Goal: Information Seeking & Learning: Find specific fact

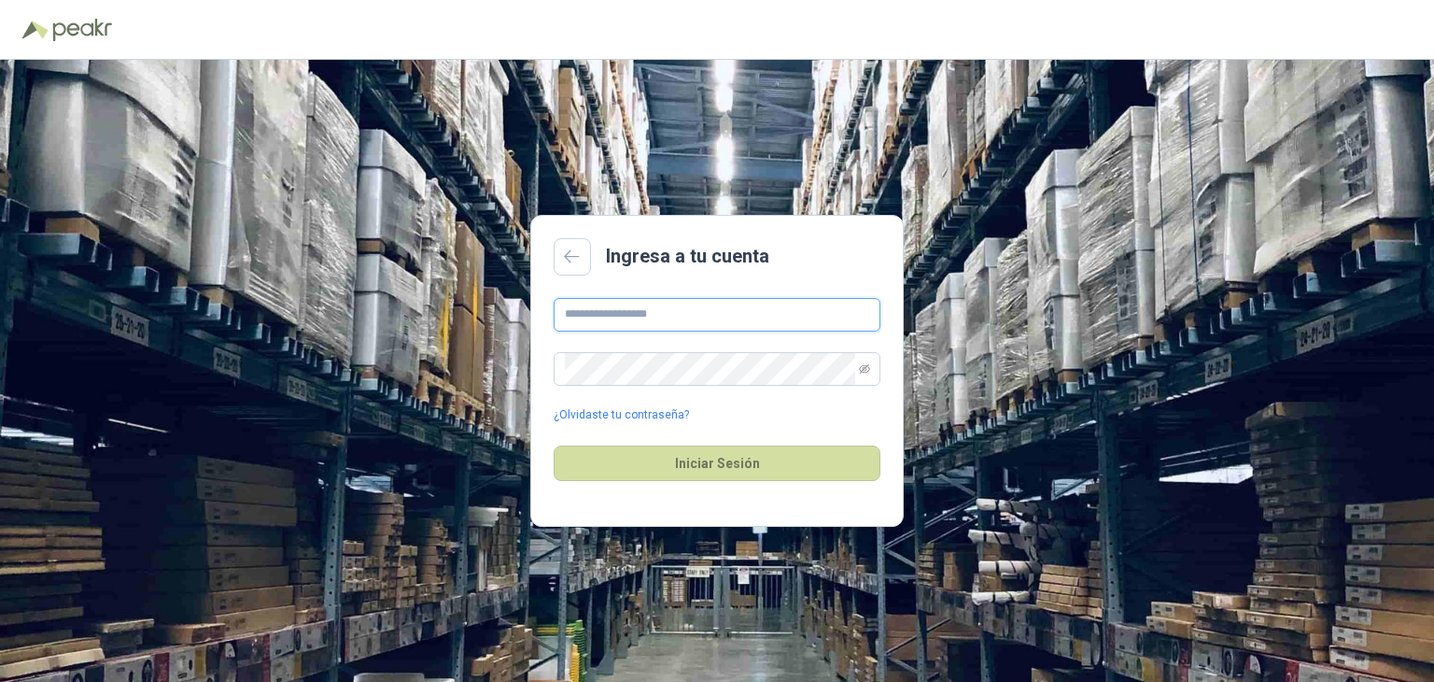
type input "**********"
click at [766, 318] on input "**********" at bounding box center [717, 315] width 327 height 34
click at [490, 378] on div "**********" at bounding box center [717, 371] width 1434 height 622
click at [872, 370] on span at bounding box center [717, 369] width 327 height 34
click at [870, 370] on span at bounding box center [717, 369] width 327 height 34
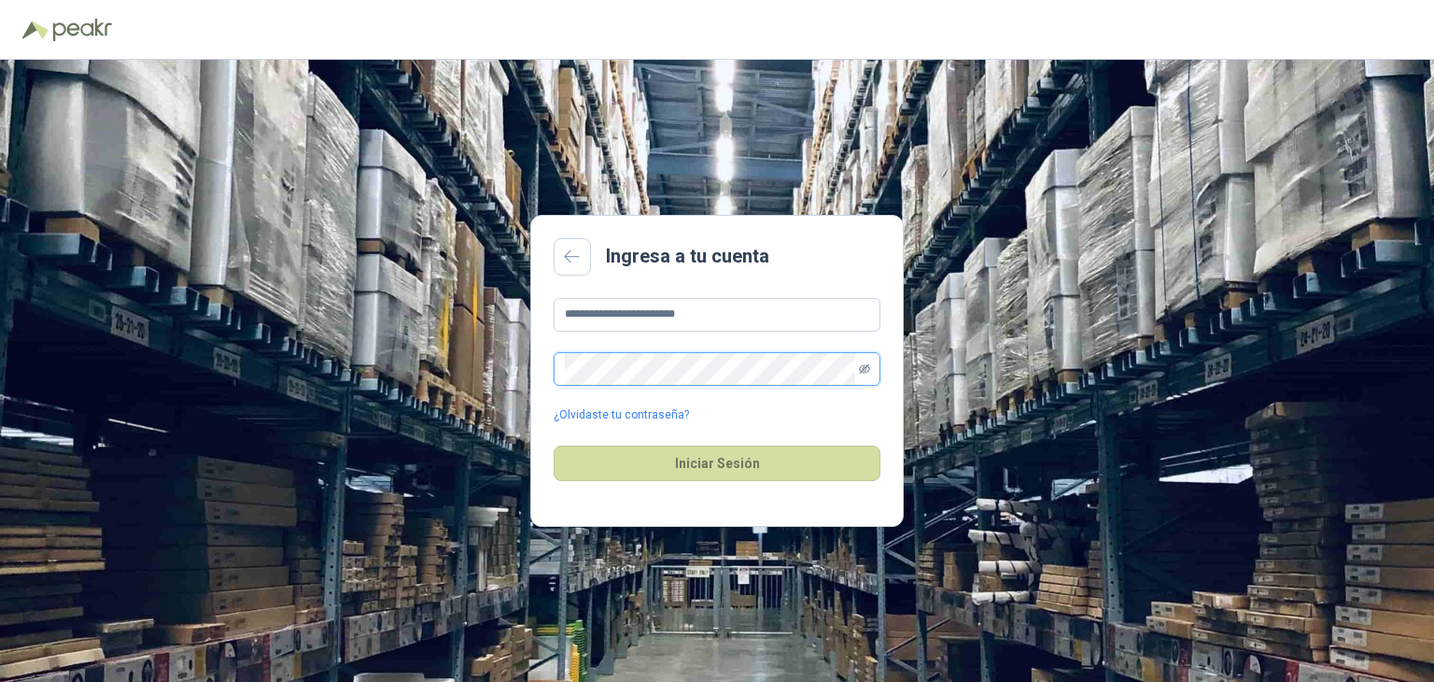
click at [864, 366] on icon "eye-invisible" at bounding box center [864, 367] width 11 height 9
click at [374, 339] on div "**********" at bounding box center [717, 371] width 1434 height 622
drag, startPoint x: 740, startPoint y: 306, endPoint x: 309, endPoint y: 305, distance: 430.5
click at [309, 305] on div "**********" at bounding box center [717, 371] width 1434 height 622
click at [762, 467] on button "Iniciar Sesión" at bounding box center [717, 462] width 327 height 35
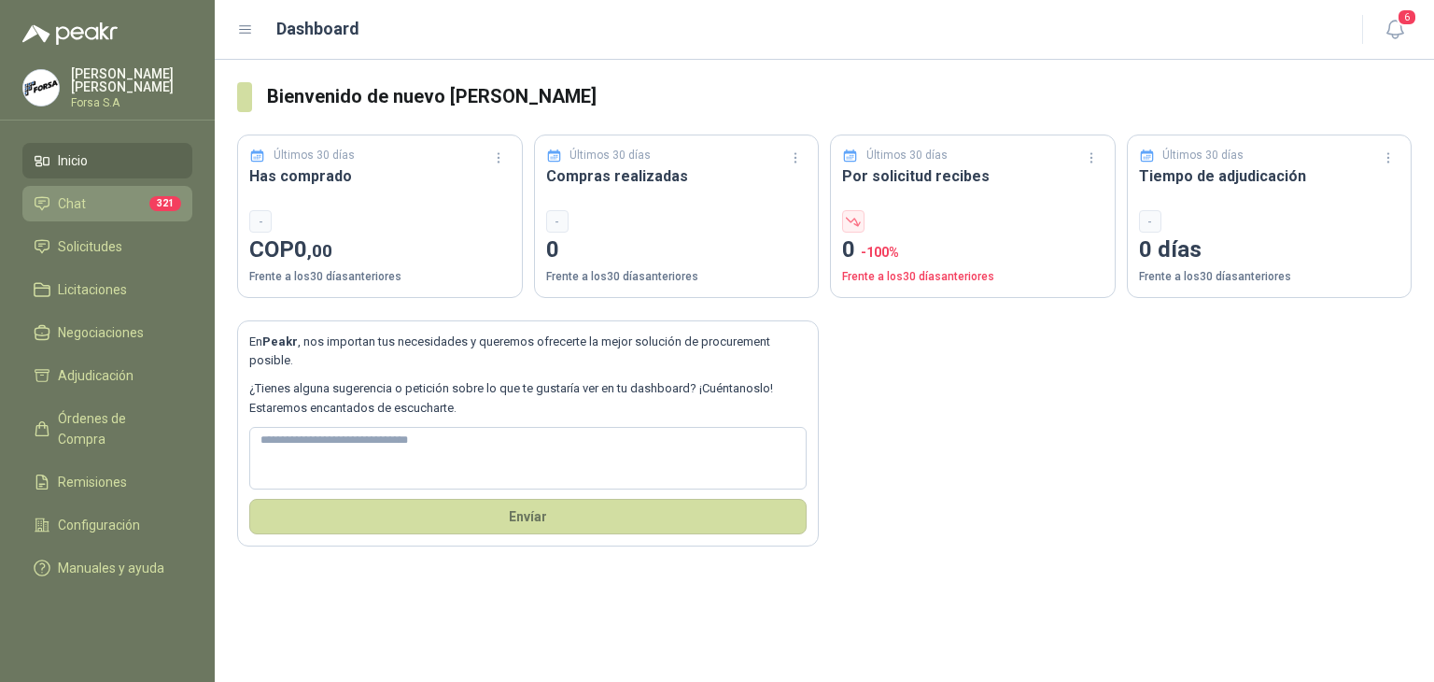
click at [86, 204] on li "Chat 321" at bounding box center [108, 203] width 148 height 21
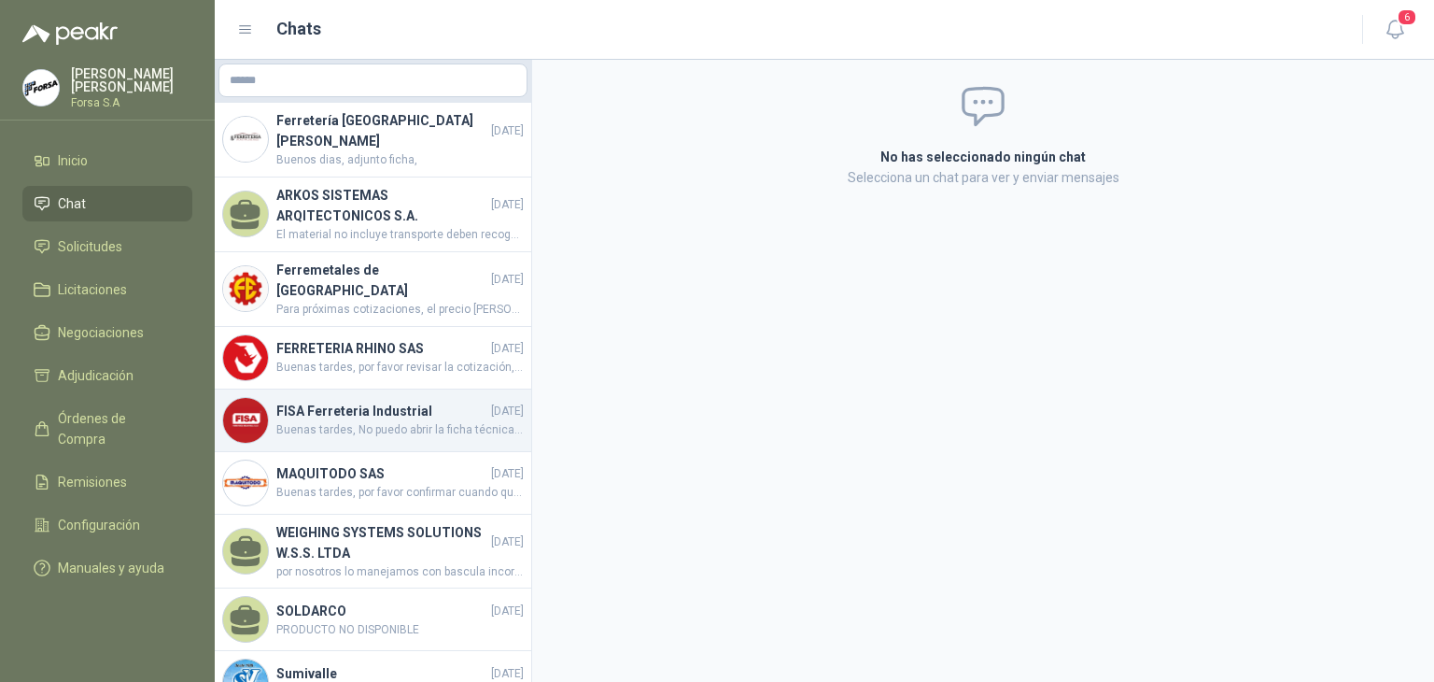
click at [383, 430] on div "FISA Ferreteria Industrial [DATE] Buenas tardes, No puedo abrir la ficha técnic…" at bounding box center [373, 420] width 317 height 63
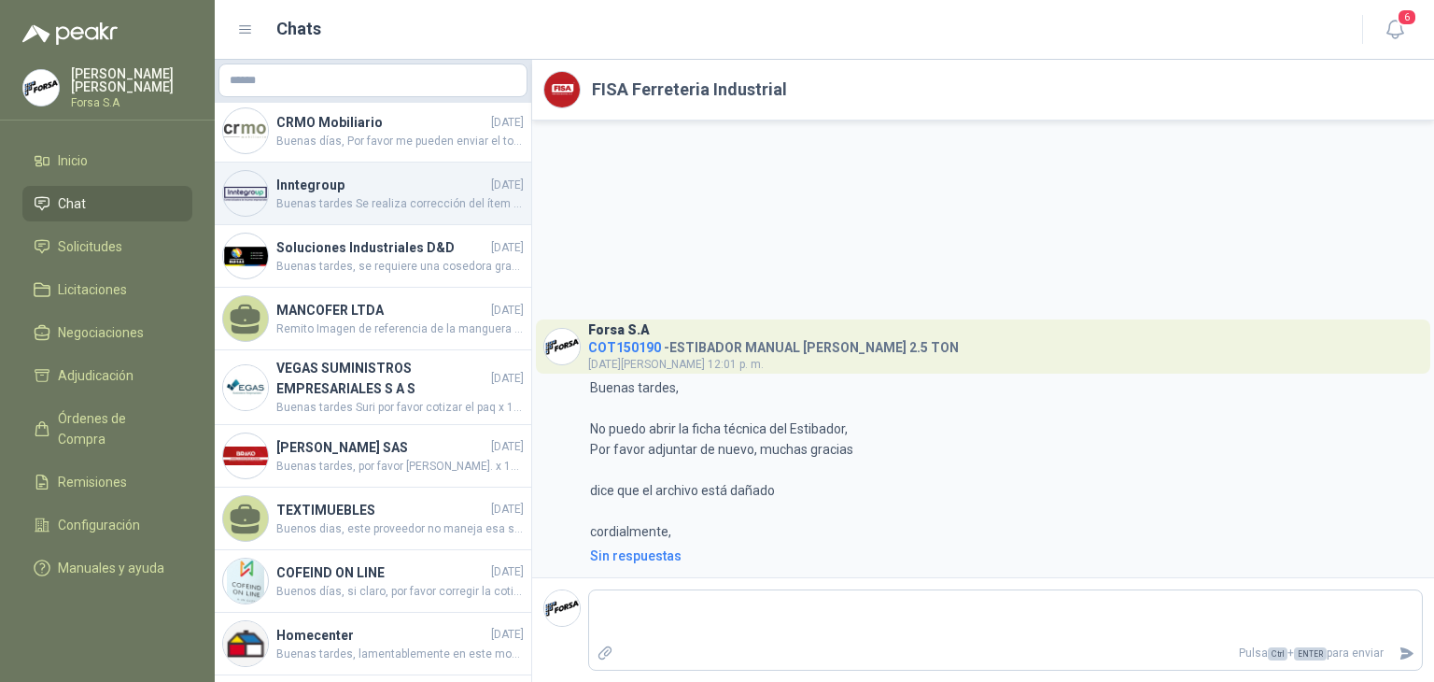
scroll to position [934, 0]
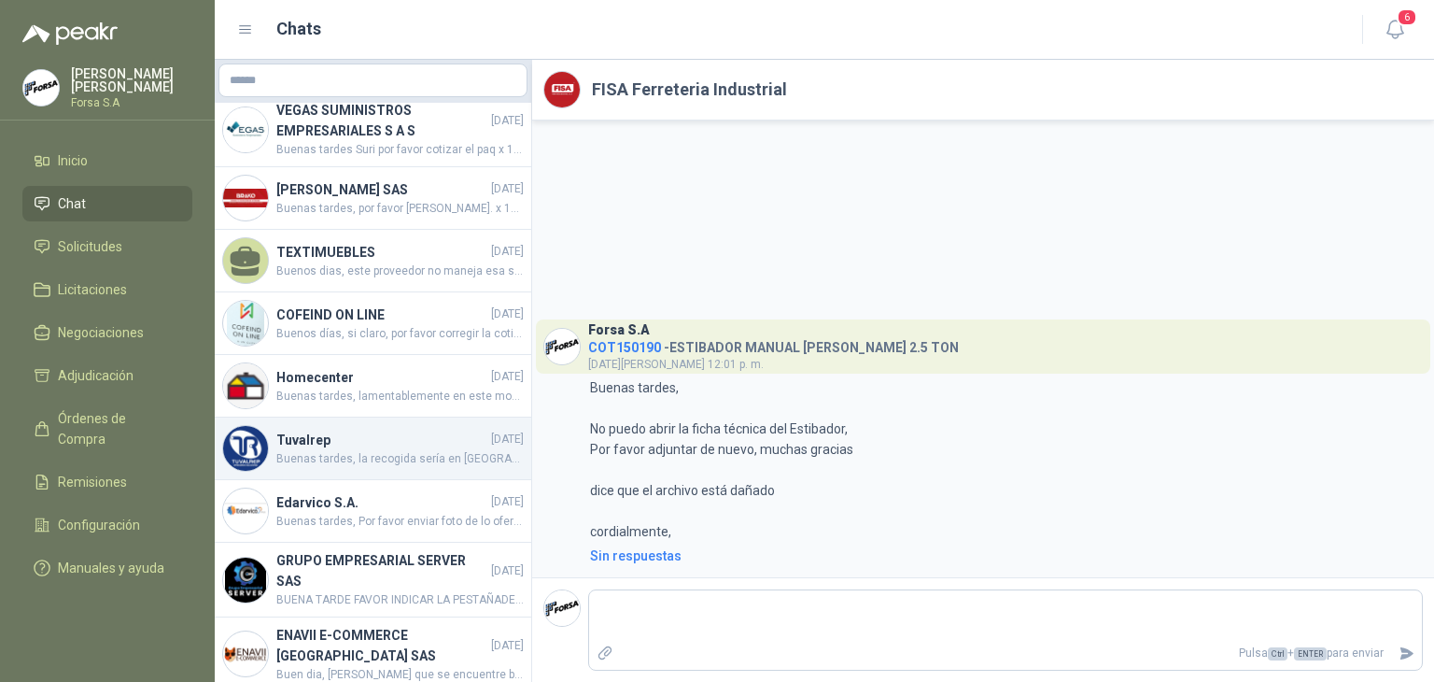
click at [373, 430] on h4 "Tuvalrep" at bounding box center [381, 440] width 211 height 21
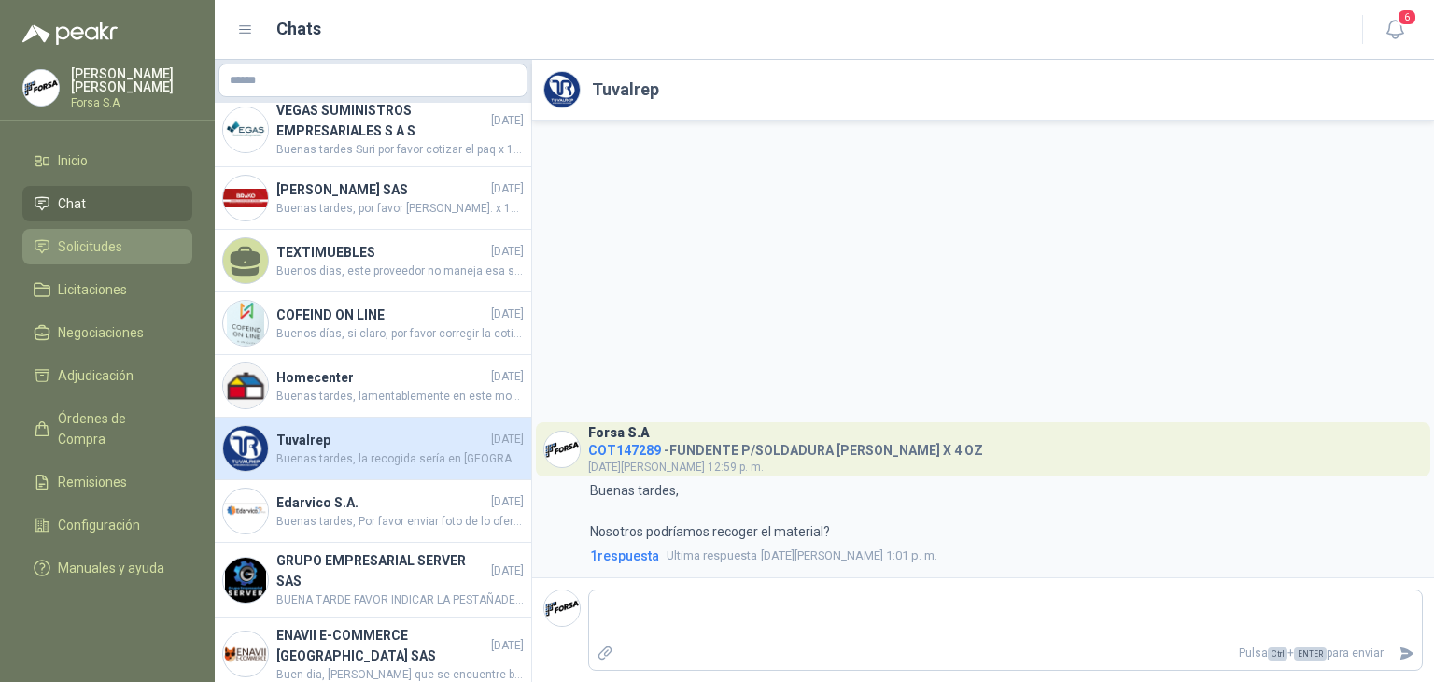
click at [165, 258] on link "Solicitudes" at bounding box center [107, 246] width 170 height 35
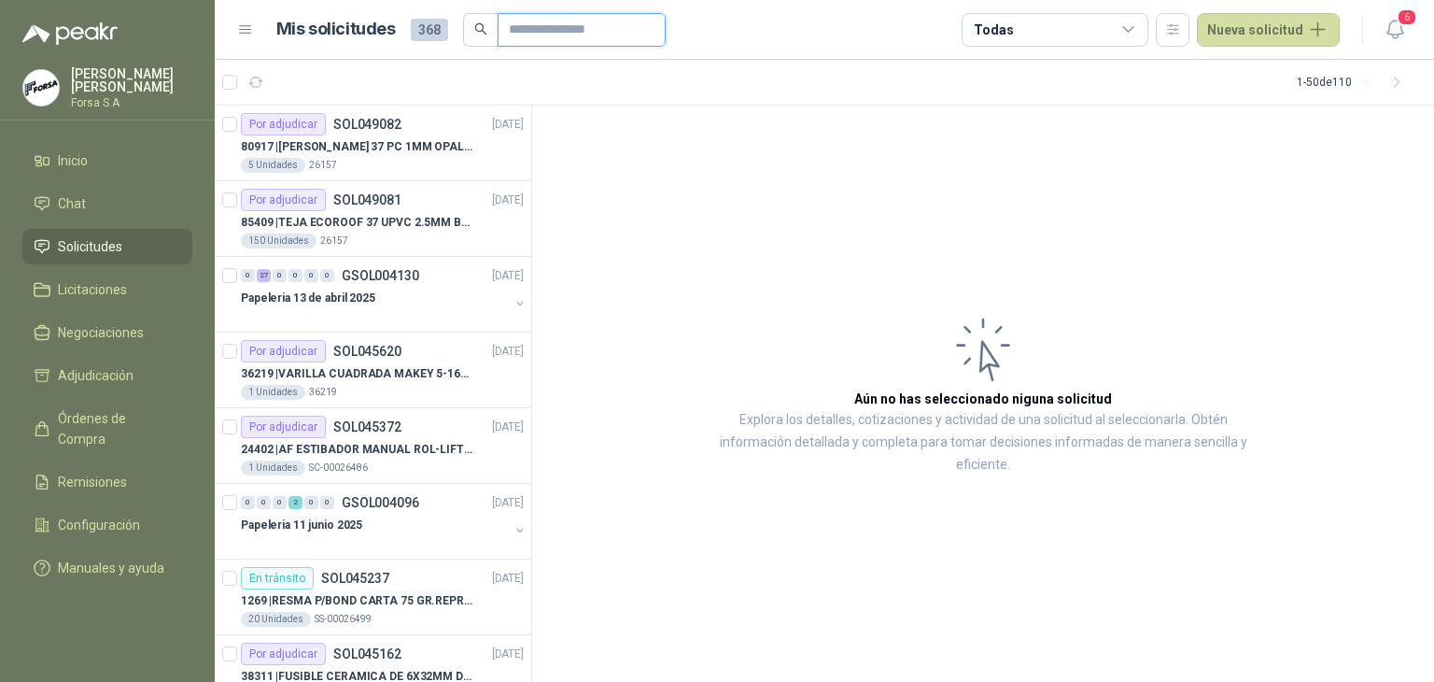
click at [586, 41] on input "text" at bounding box center [574, 30] width 131 height 32
paste input "******"
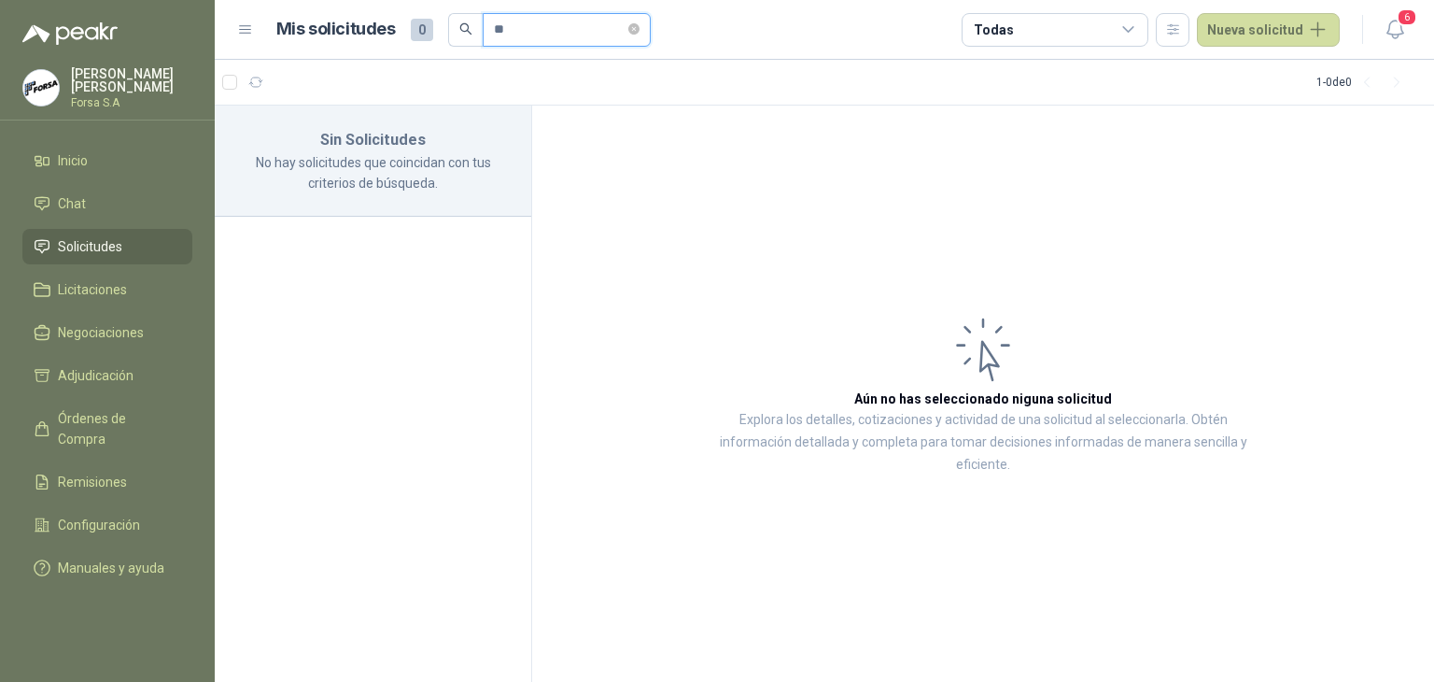
type input "*"
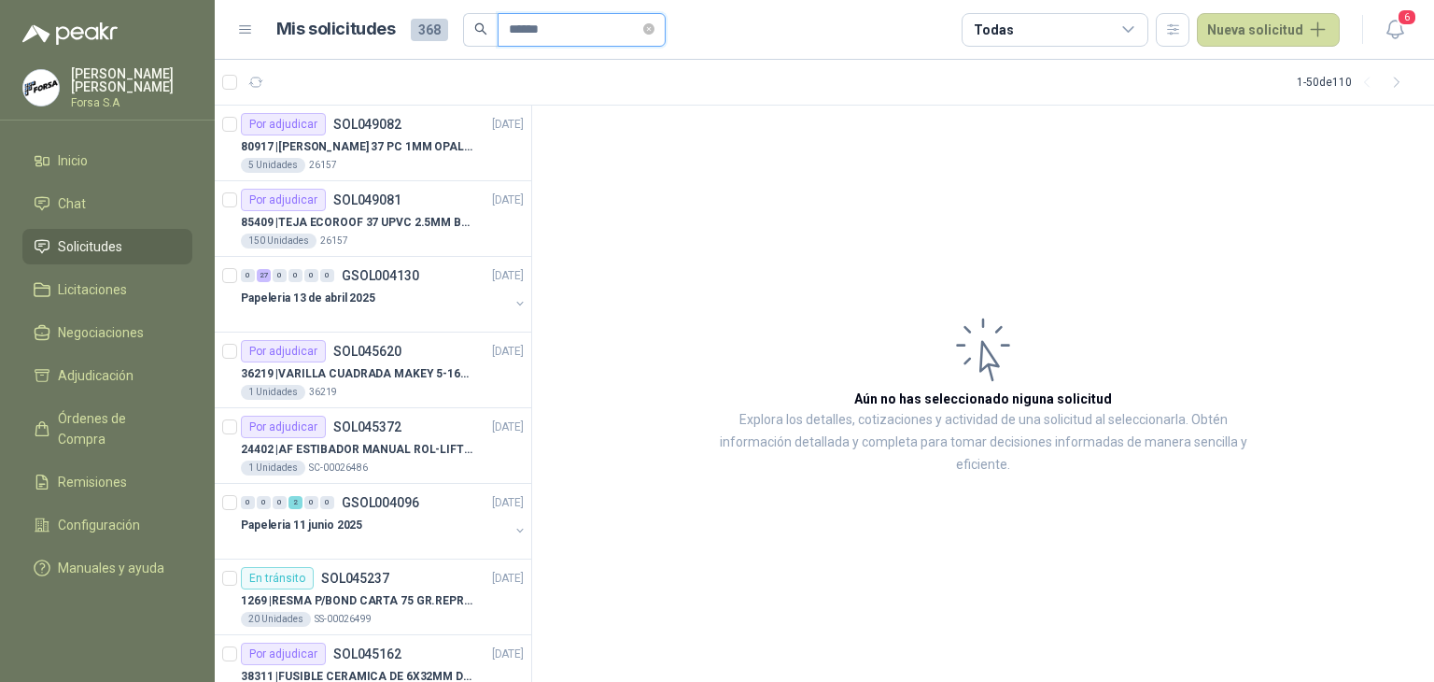
type input "******"
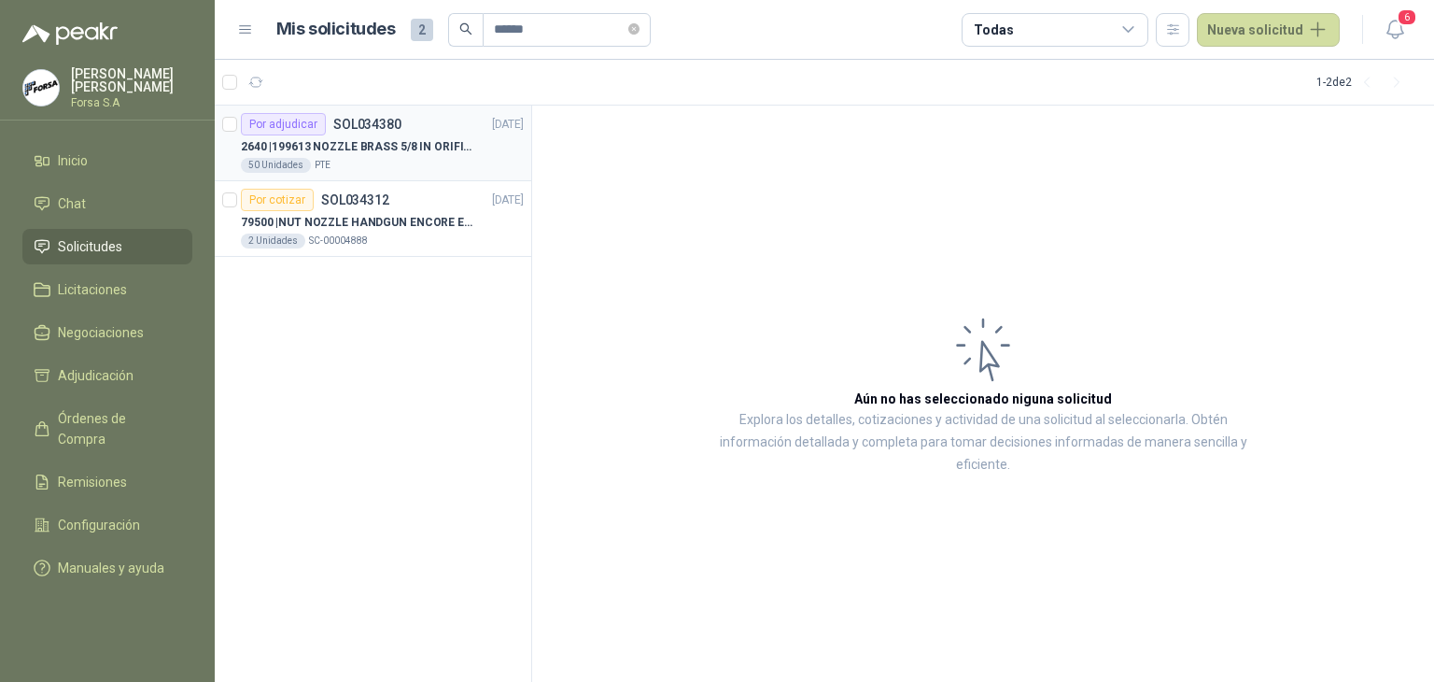
click at [415, 138] on p "2640 | 199613 NOZZLE BRASS 5/8 IN ORIFICE TAP" at bounding box center [357, 147] width 233 height 18
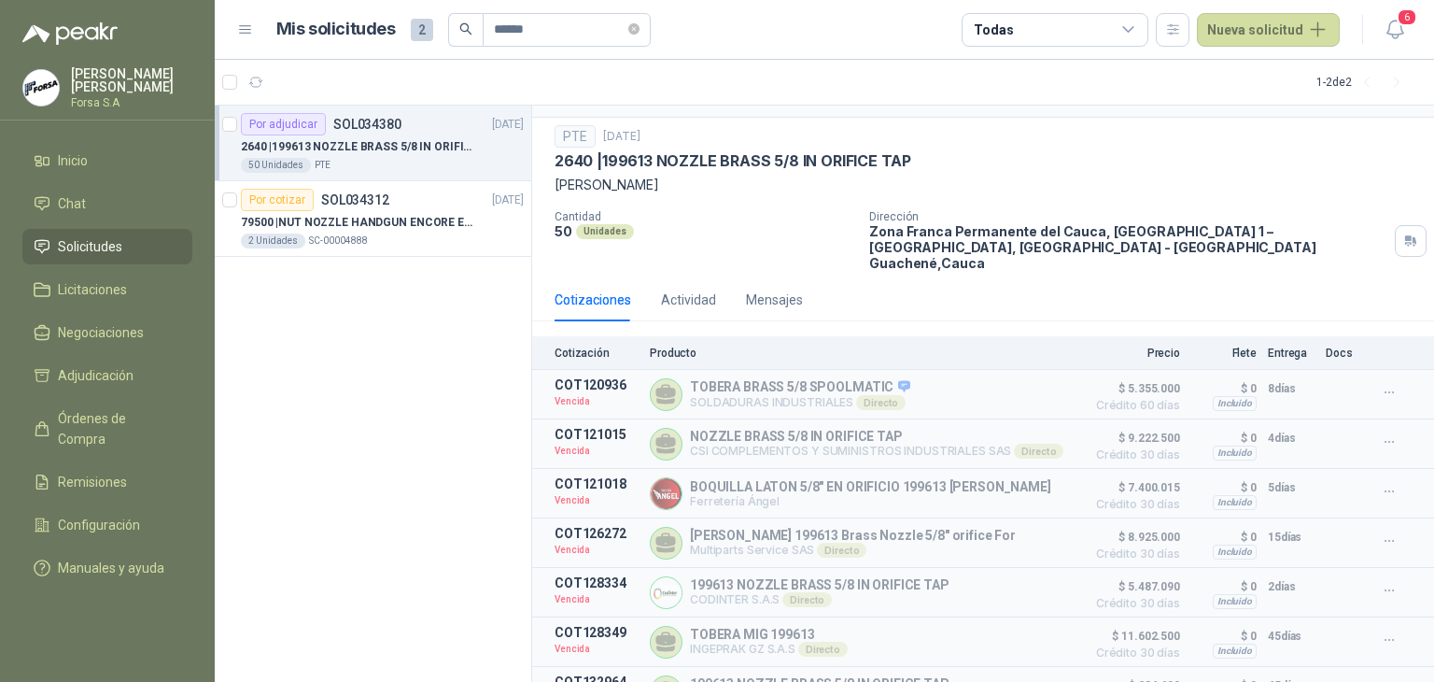
scroll to position [64, 0]
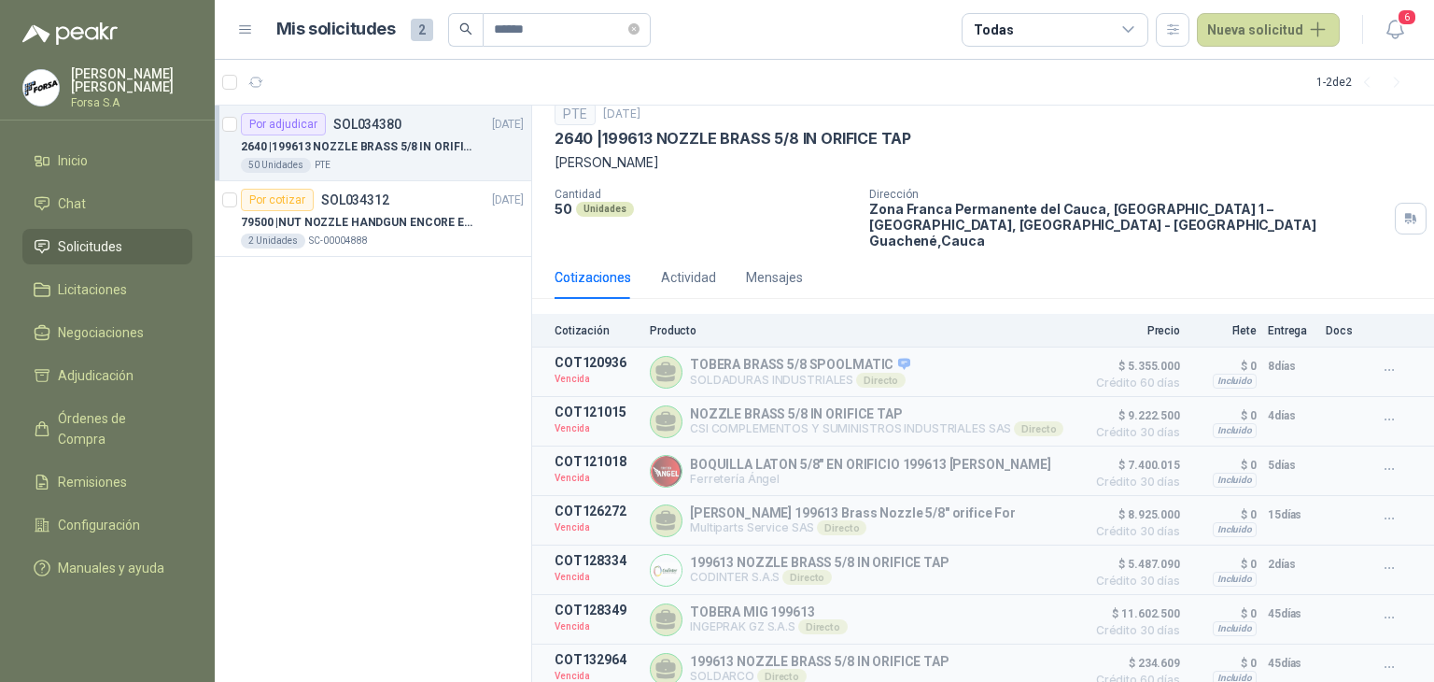
click at [827, 204] on div "50 Unidades" at bounding box center [705, 209] width 300 height 16
click at [1012, 360] on button "Detalles" at bounding box center [1032, 372] width 88 height 25
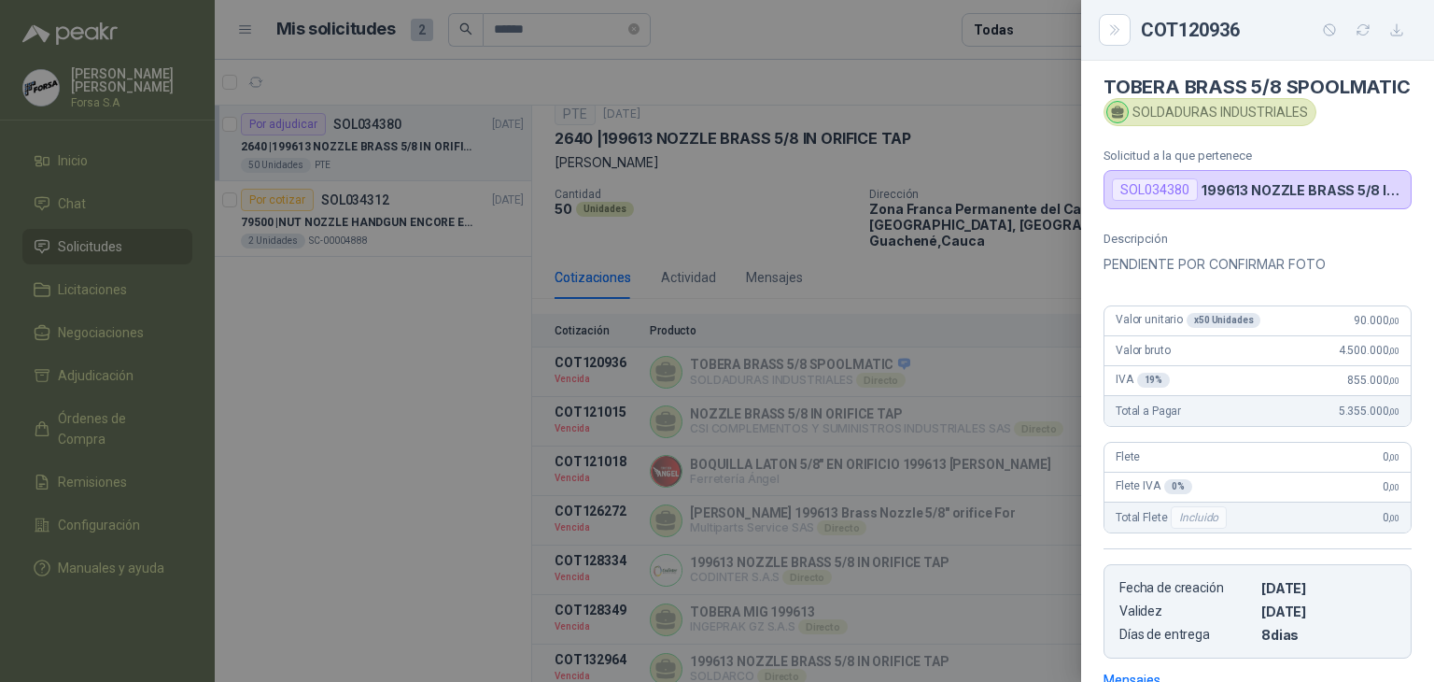
scroll to position [0, 0]
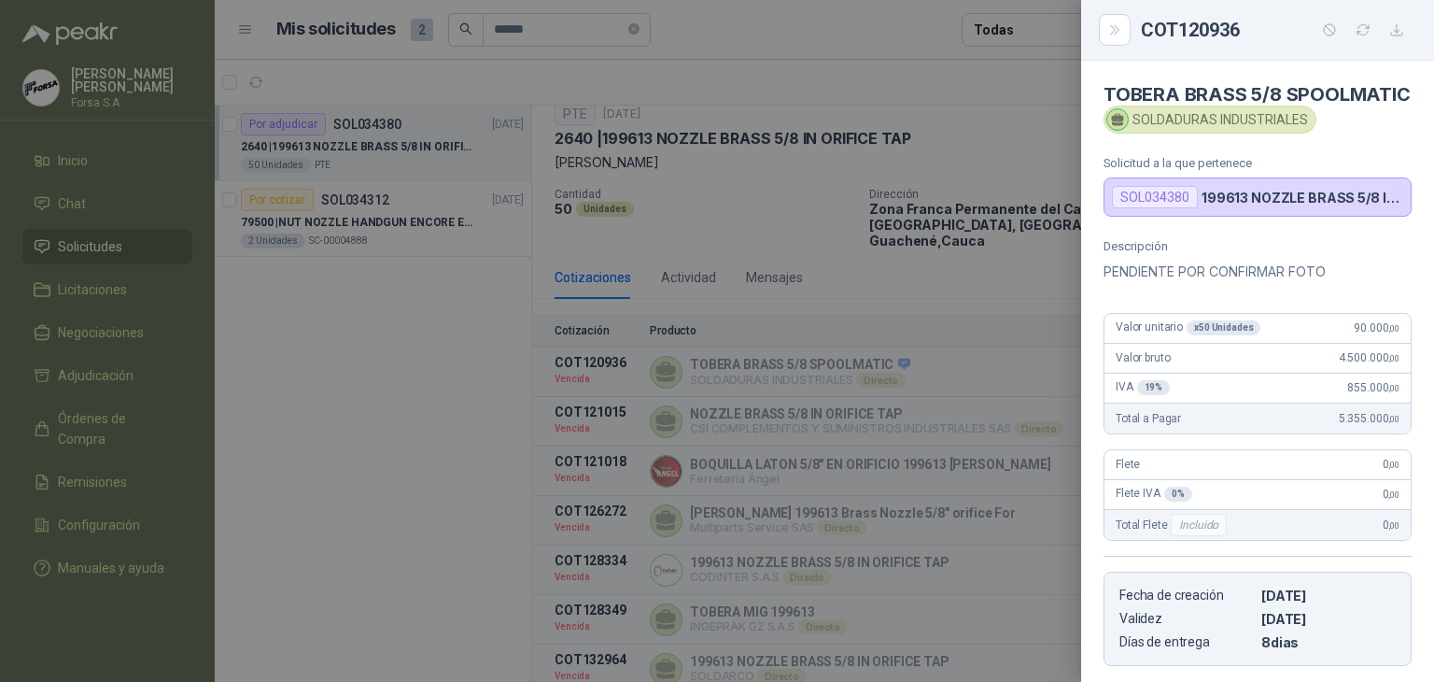
click at [971, 322] on div at bounding box center [717, 341] width 1434 height 682
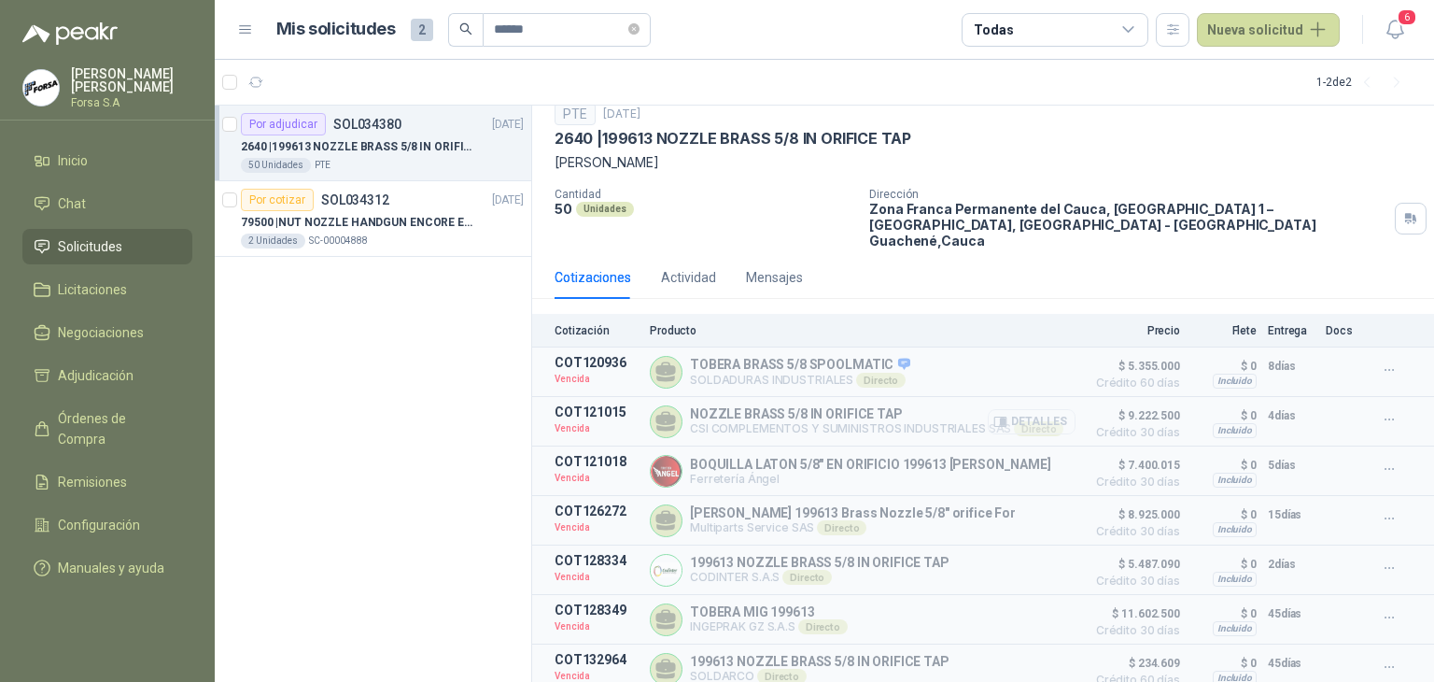
click at [1025, 409] on button "Detalles" at bounding box center [1032, 421] width 88 height 25
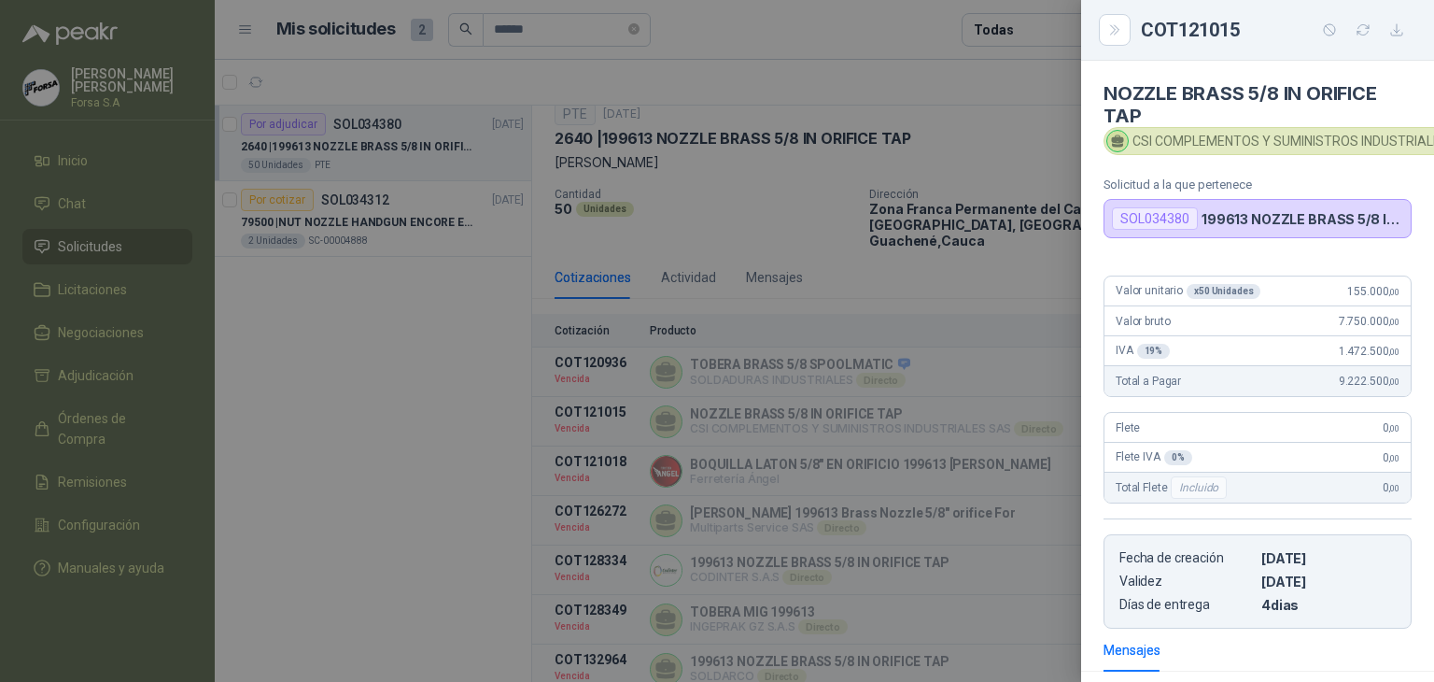
scroll to position [0, 0]
click at [1031, 374] on div at bounding box center [717, 341] width 1434 height 682
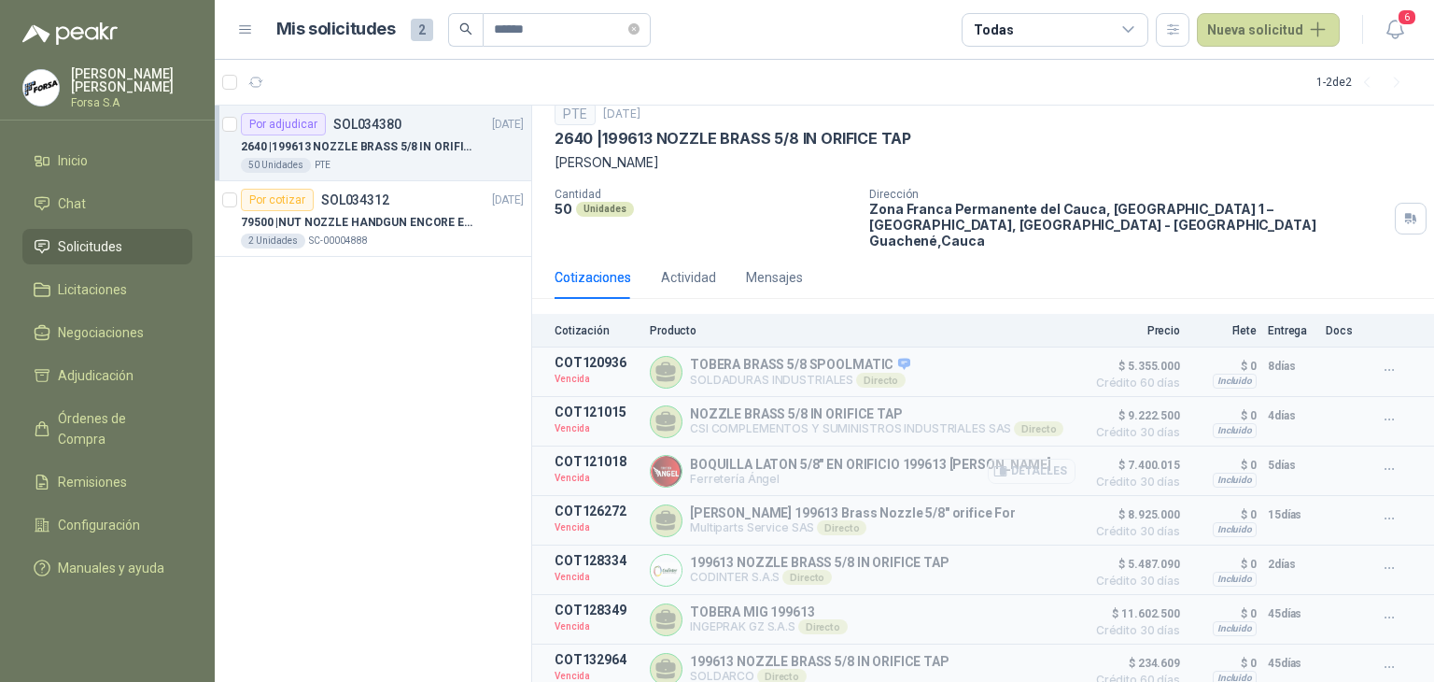
click at [1032, 462] on button "Detalles" at bounding box center [1032, 471] width 88 height 25
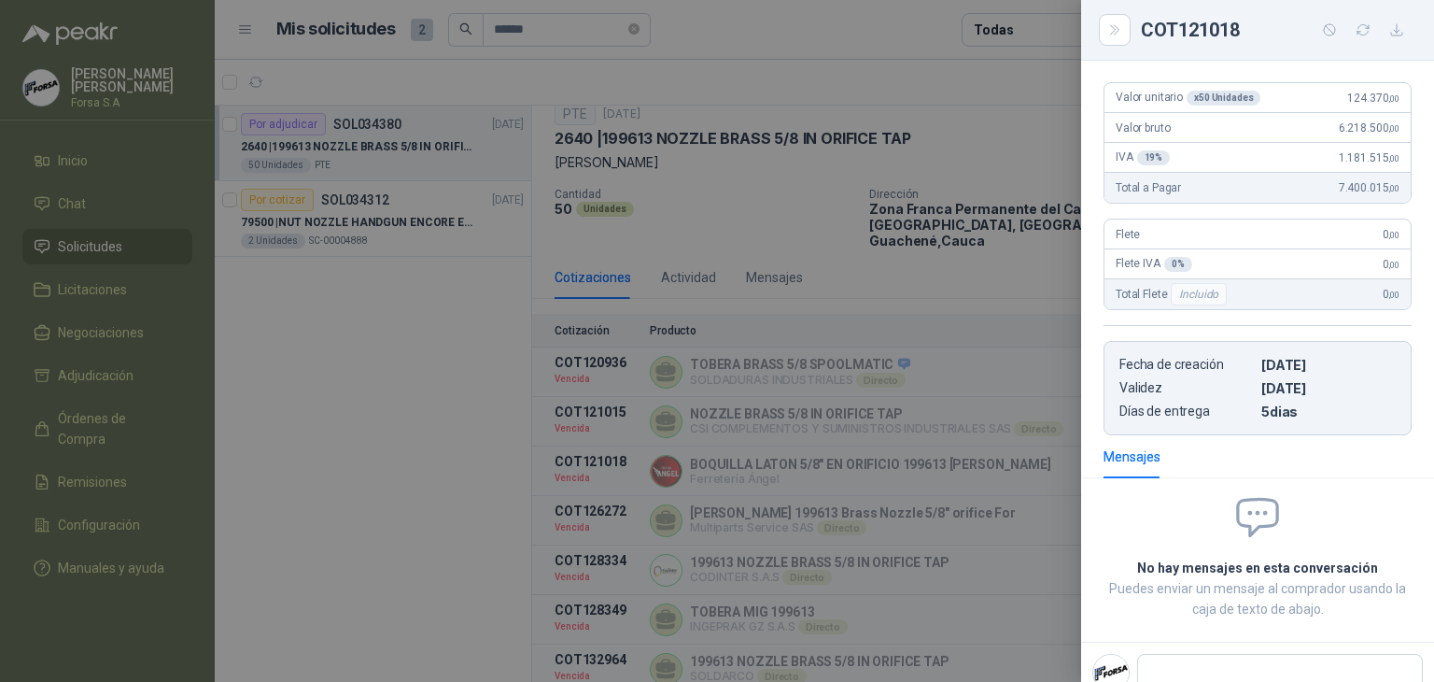
scroll to position [68, 0]
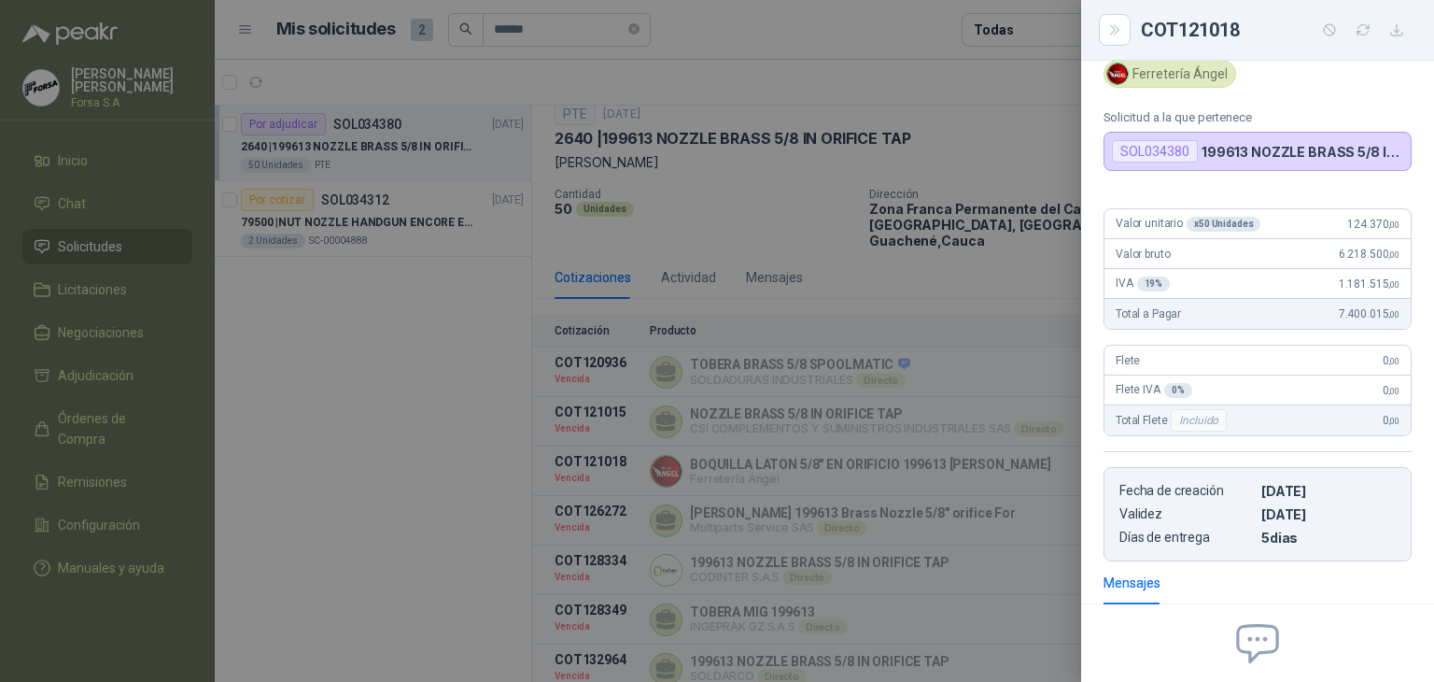
click at [918, 457] on div at bounding box center [717, 341] width 1434 height 682
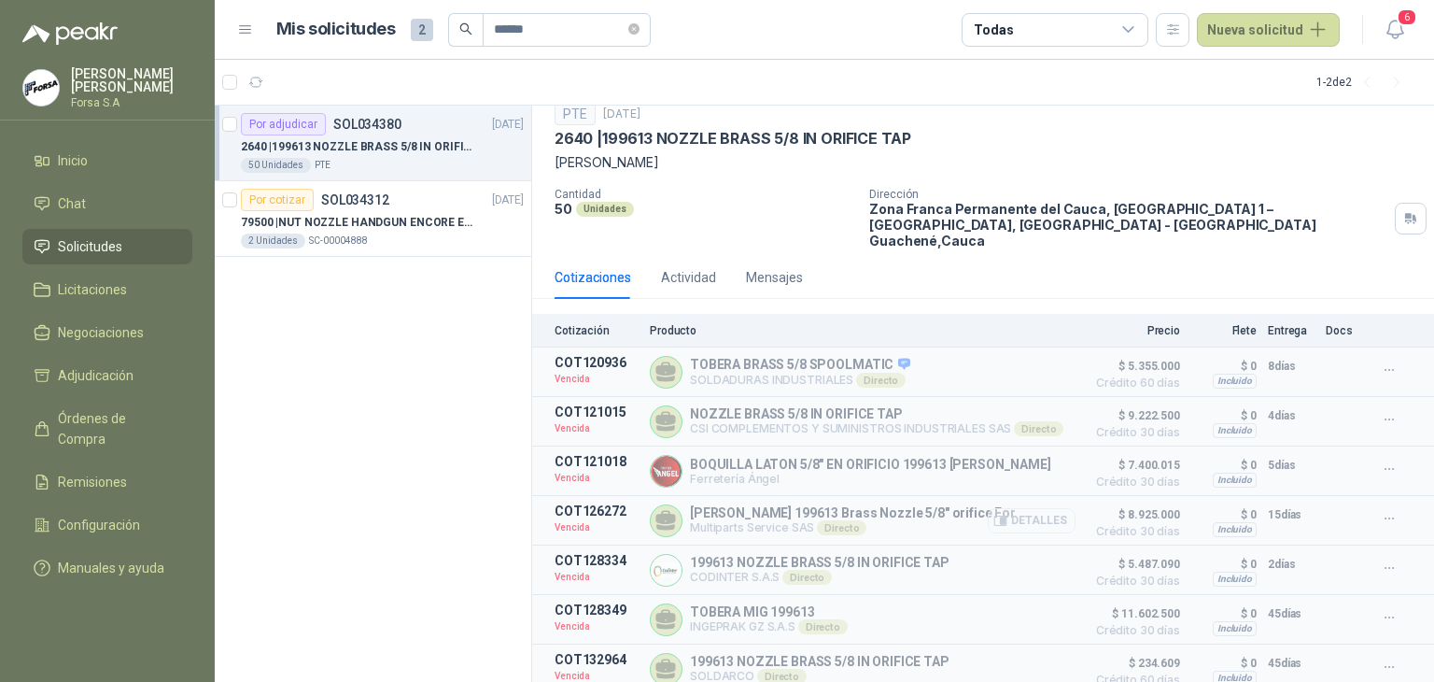
click at [1040, 508] on button "Detalles" at bounding box center [1032, 520] width 88 height 25
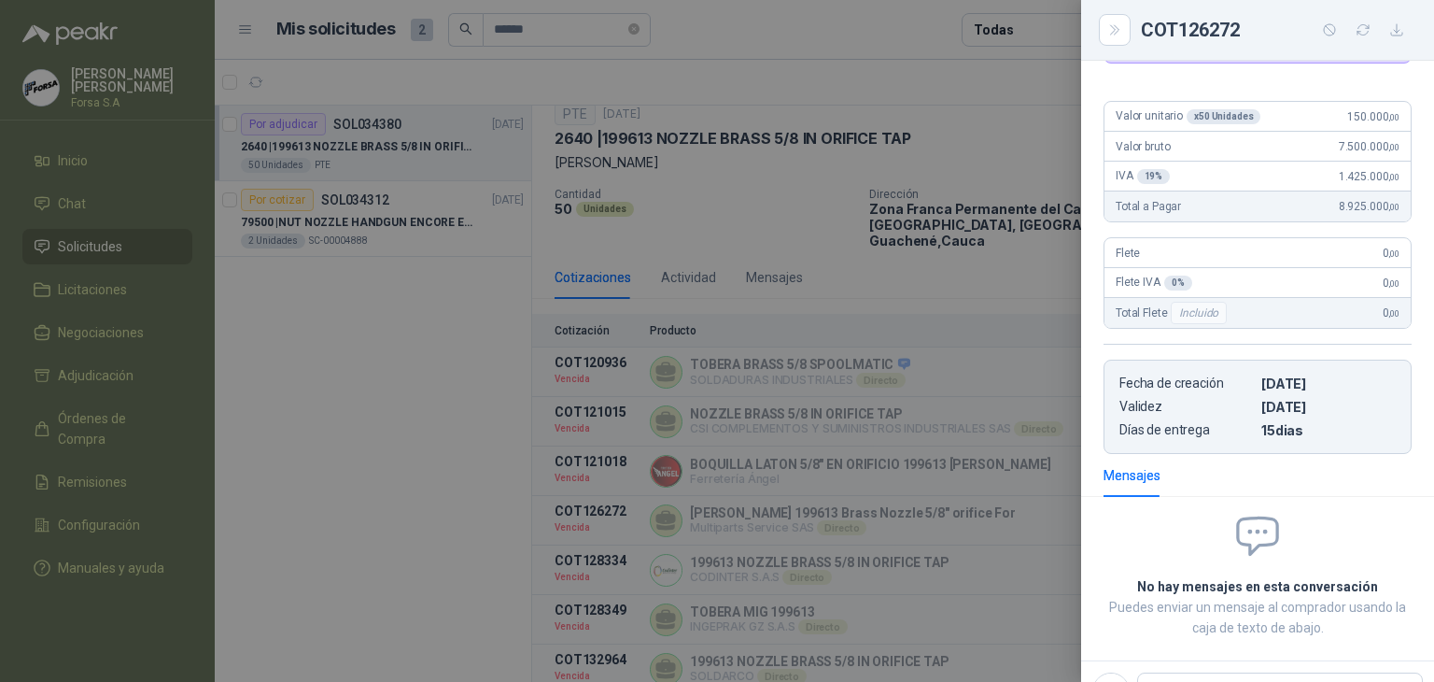
scroll to position [0, 0]
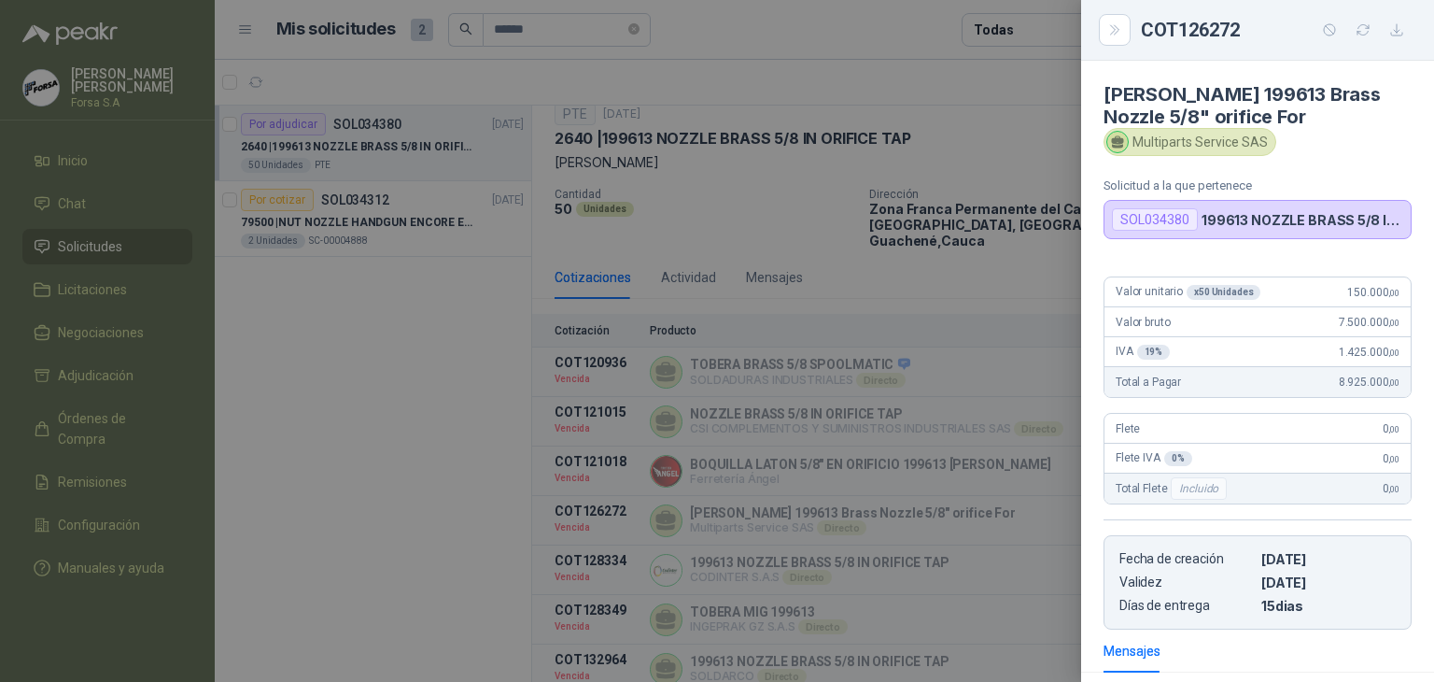
click at [1031, 436] on div at bounding box center [717, 341] width 1434 height 682
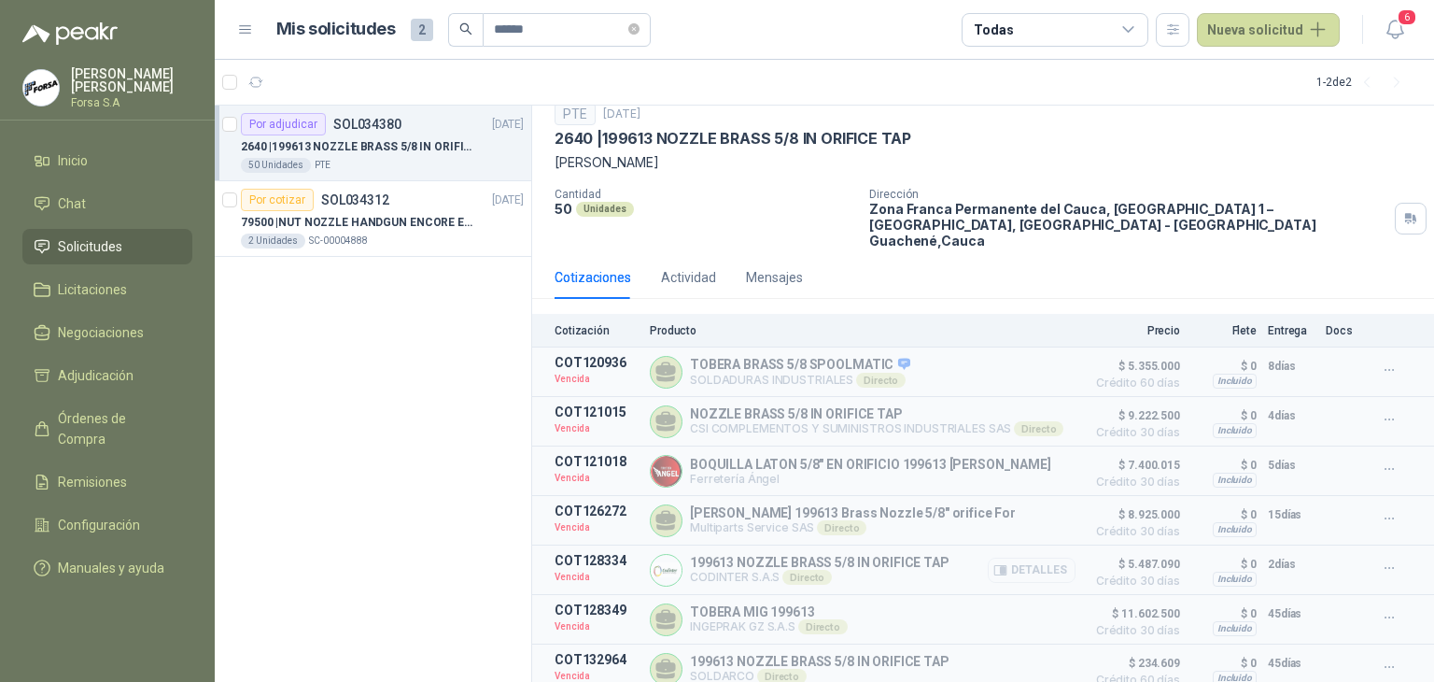
click at [1039, 558] on button "Detalles" at bounding box center [1032, 570] width 88 height 25
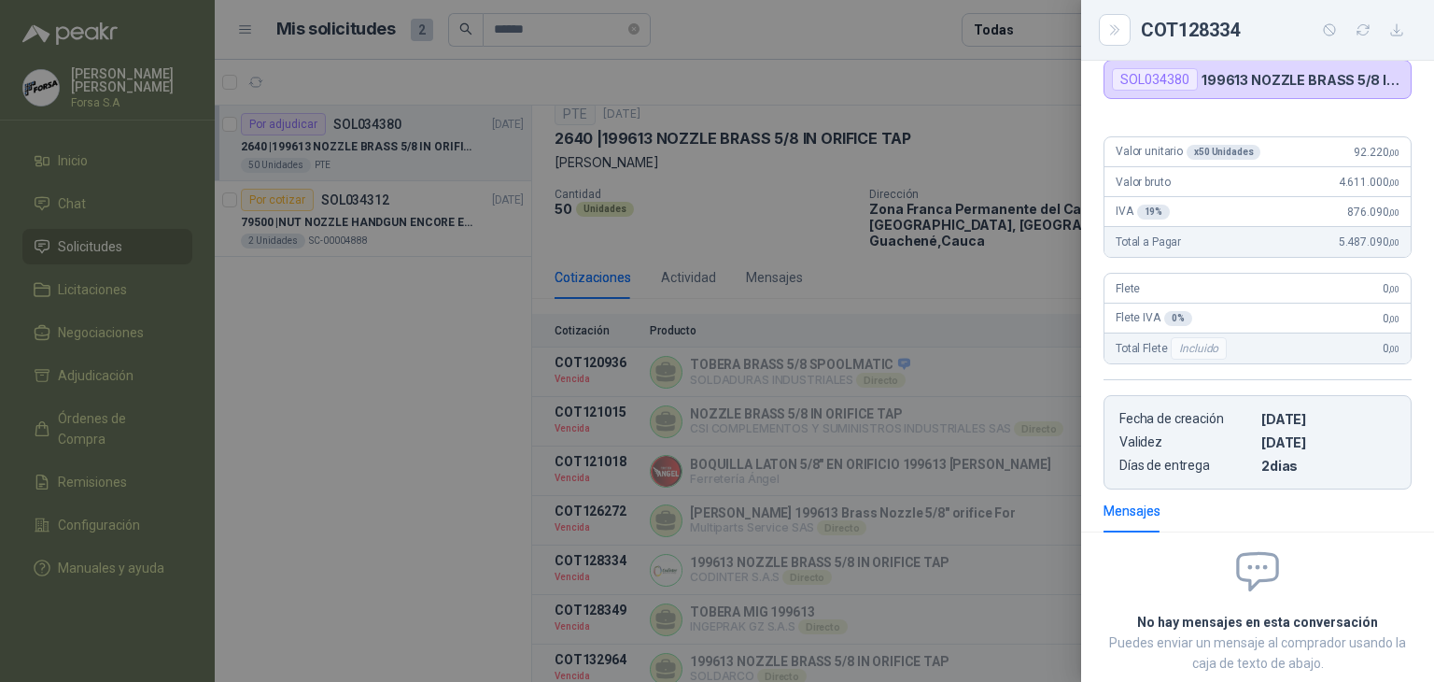
scroll to position [0, 0]
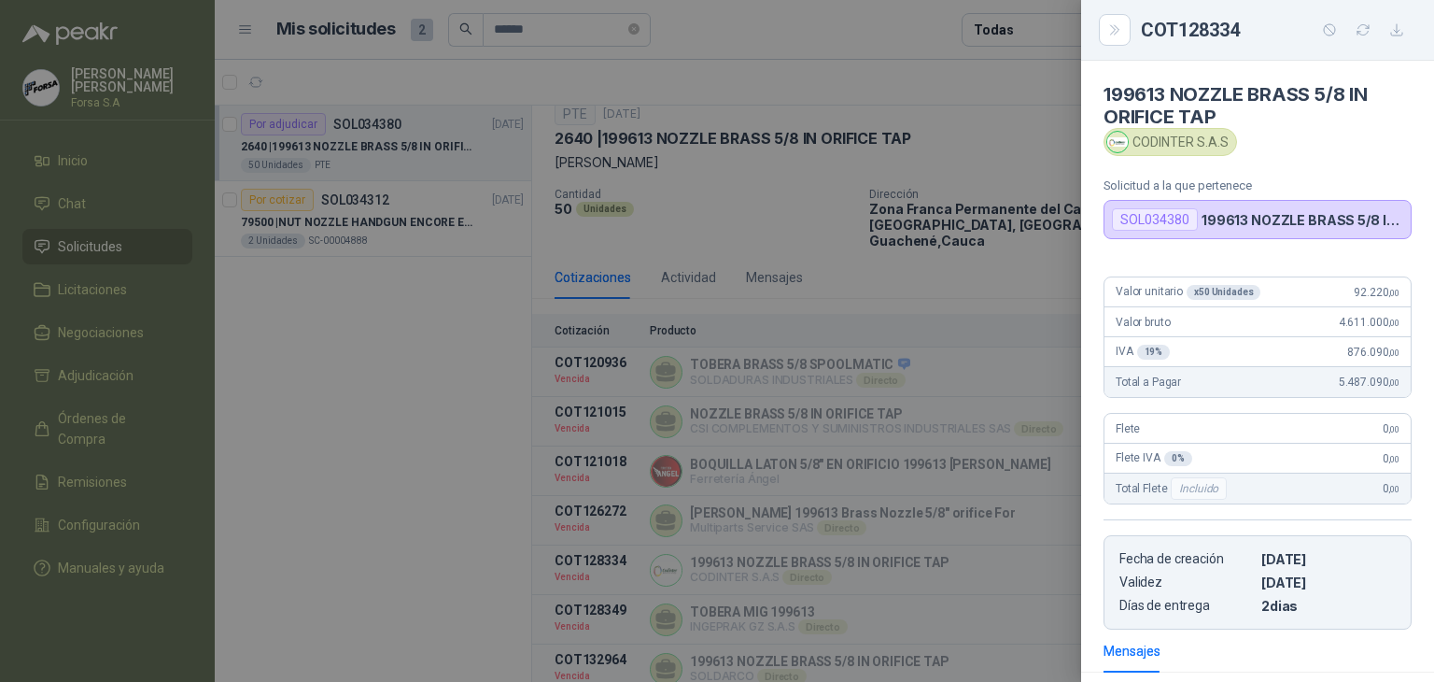
click at [1038, 456] on div at bounding box center [717, 341] width 1434 height 682
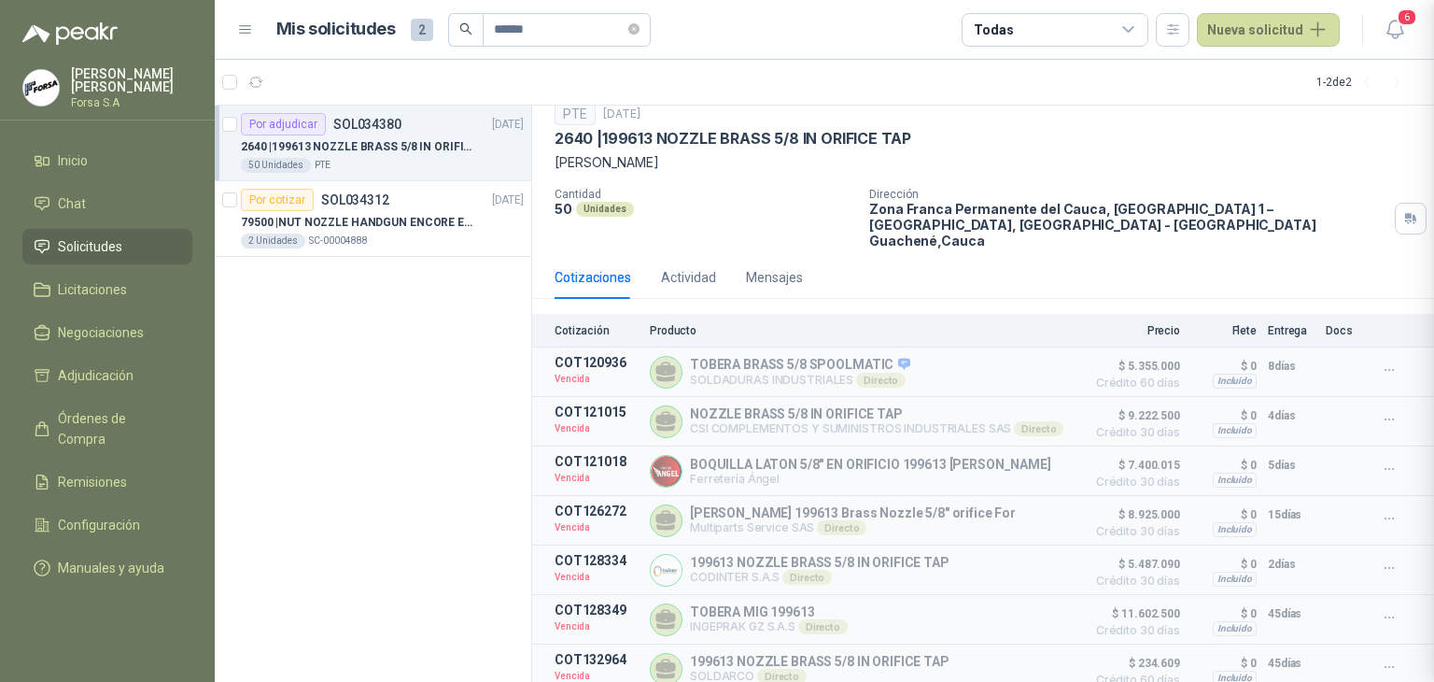
scroll to position [255, 0]
click at [1027, 607] on button "Detalles" at bounding box center [1032, 619] width 88 height 25
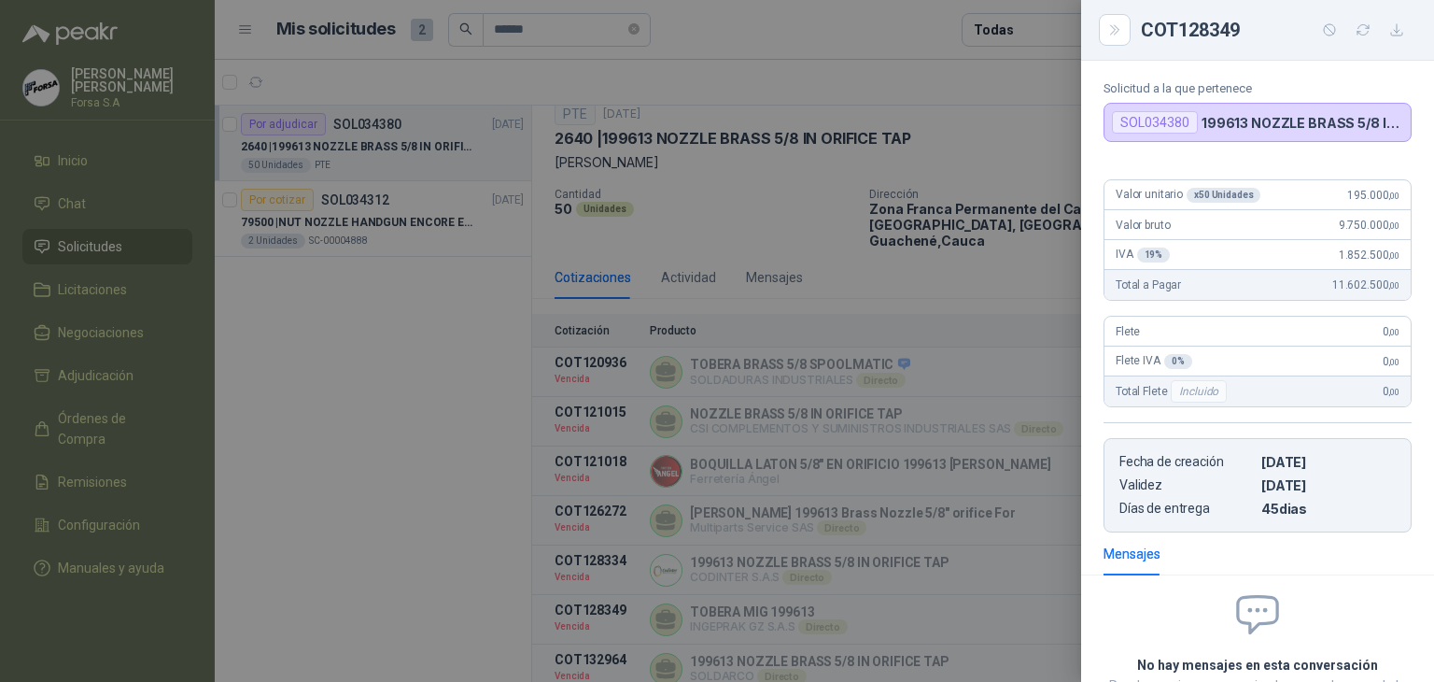
scroll to position [0, 0]
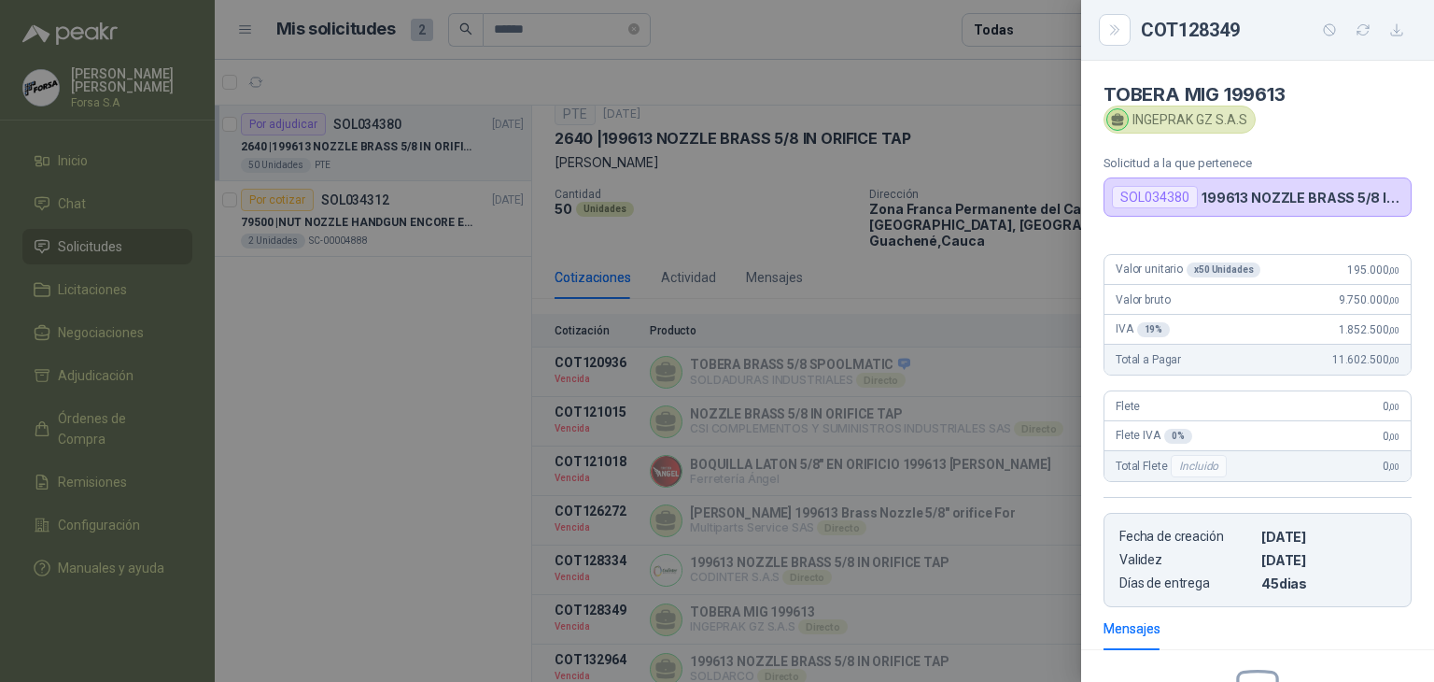
click at [972, 418] on div at bounding box center [717, 341] width 1434 height 682
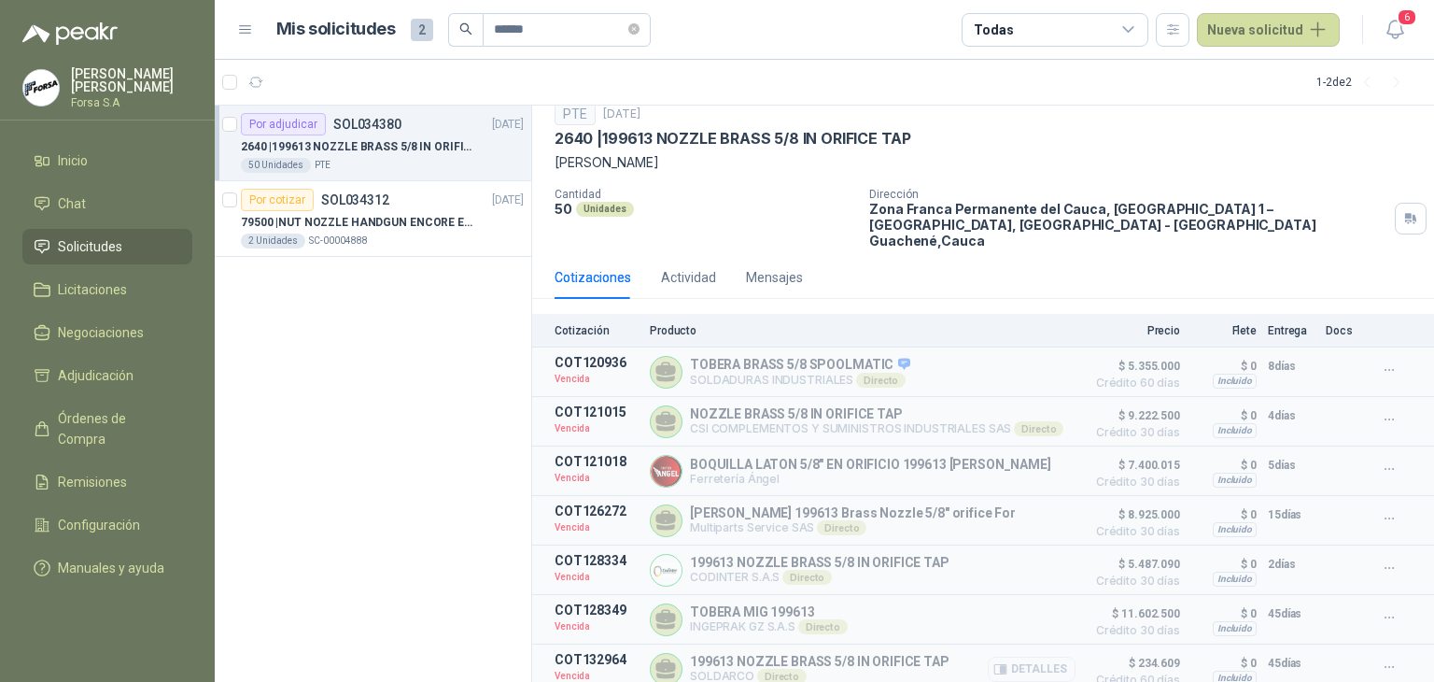
click at [1041, 657] on button "Detalles" at bounding box center [1032, 669] width 88 height 25
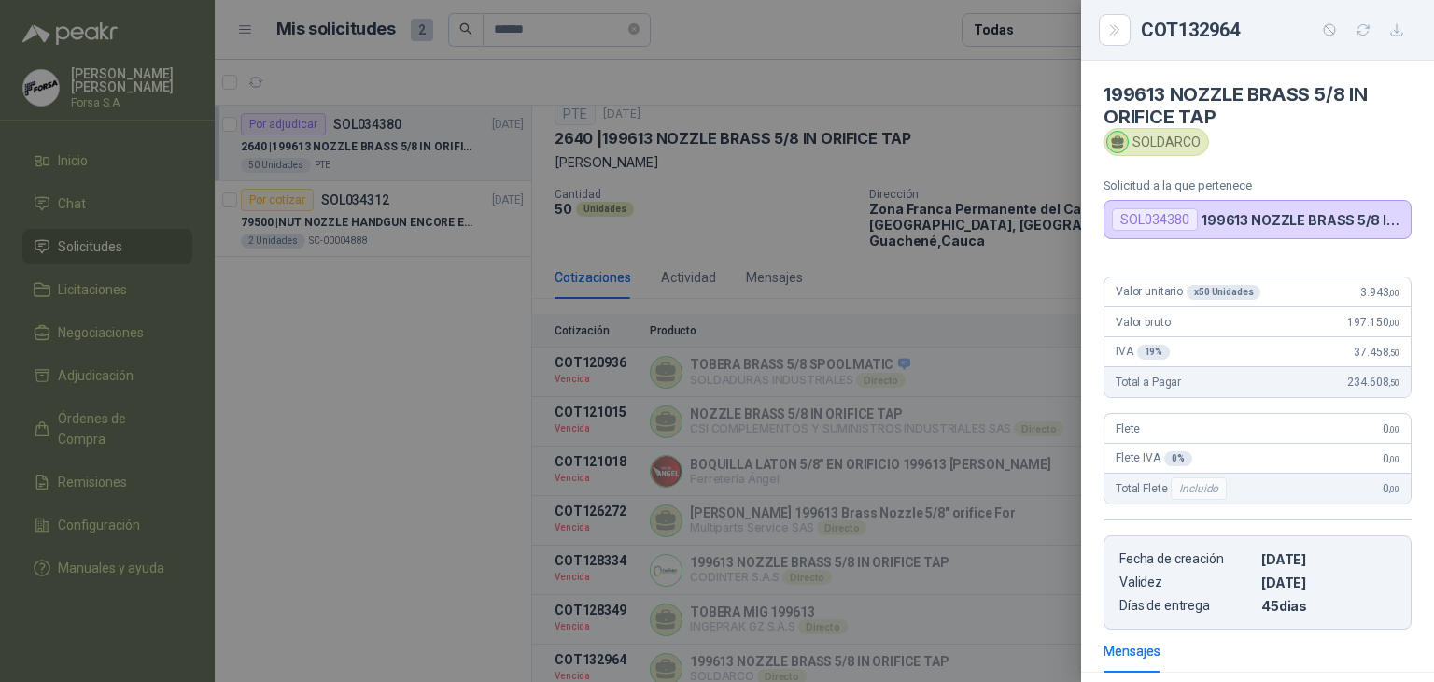
scroll to position [0, 0]
click at [959, 259] on div at bounding box center [717, 341] width 1434 height 682
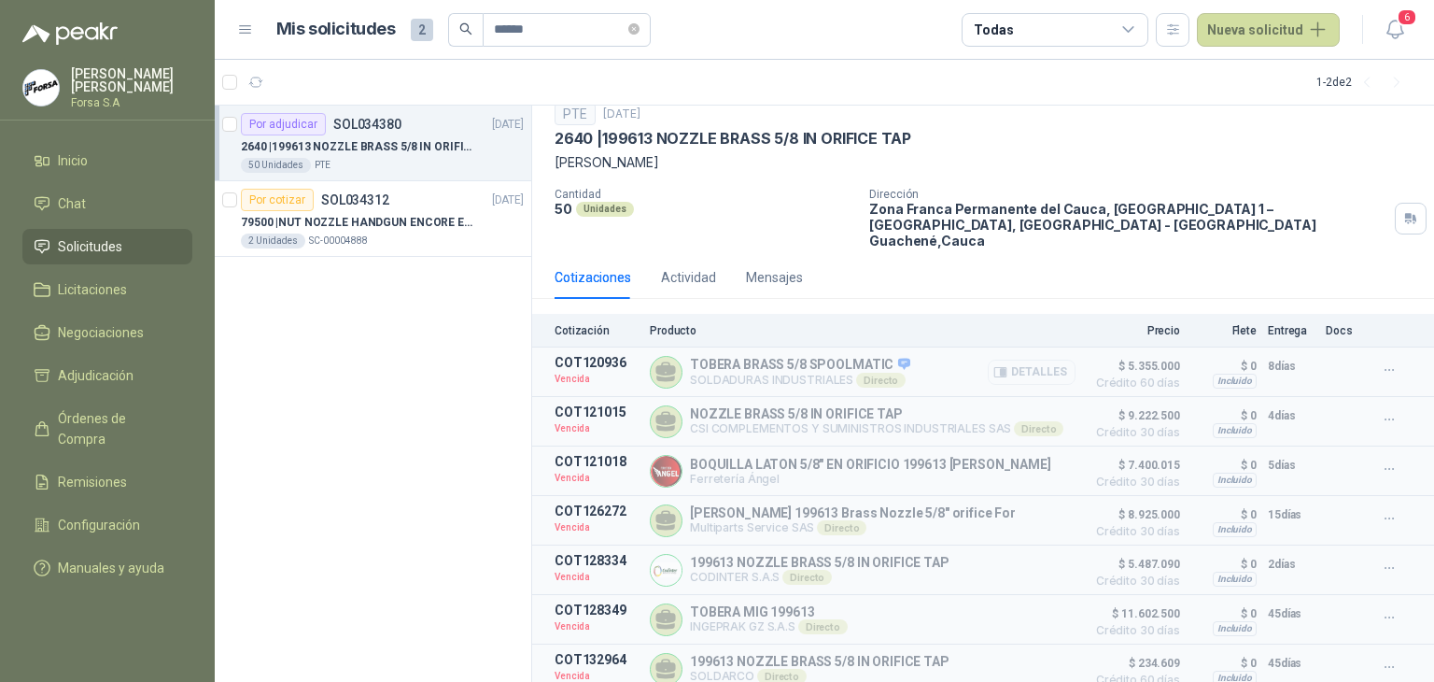
click at [1016, 360] on button "Detalles" at bounding box center [1032, 372] width 88 height 25
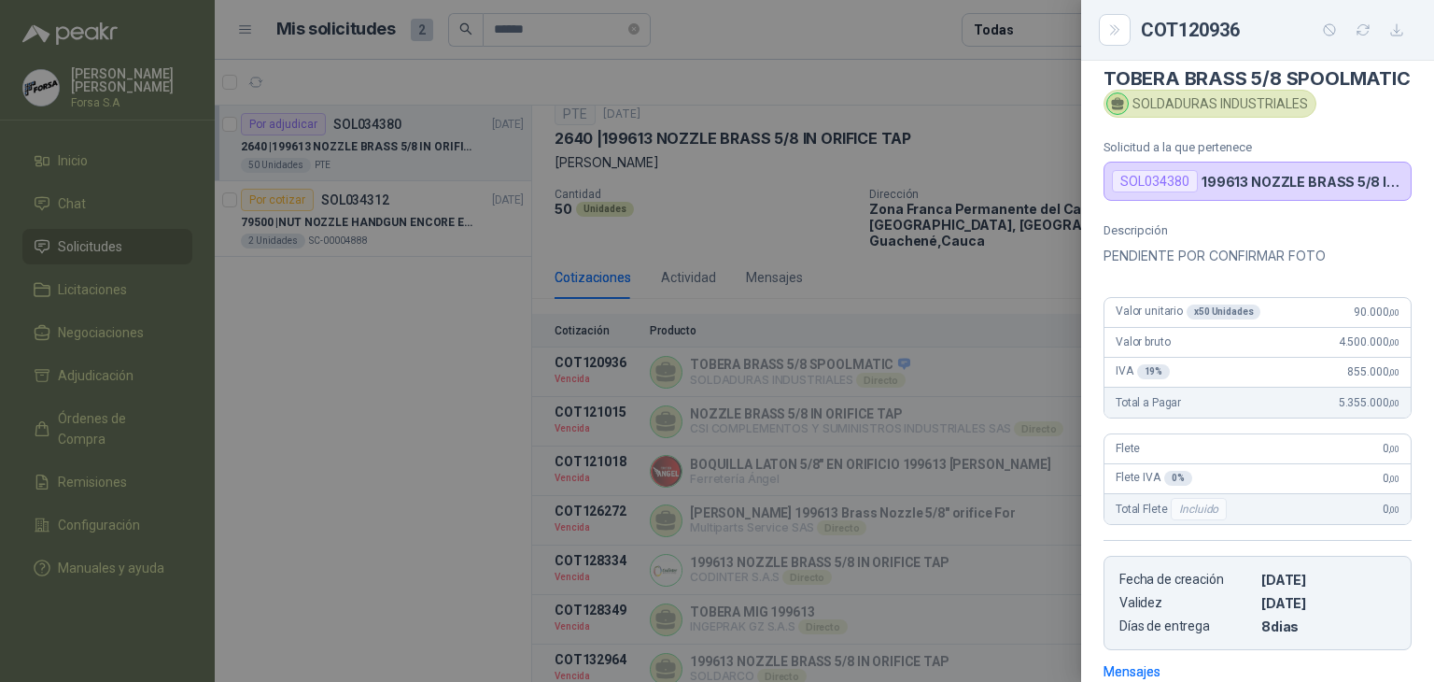
scroll to position [0, 0]
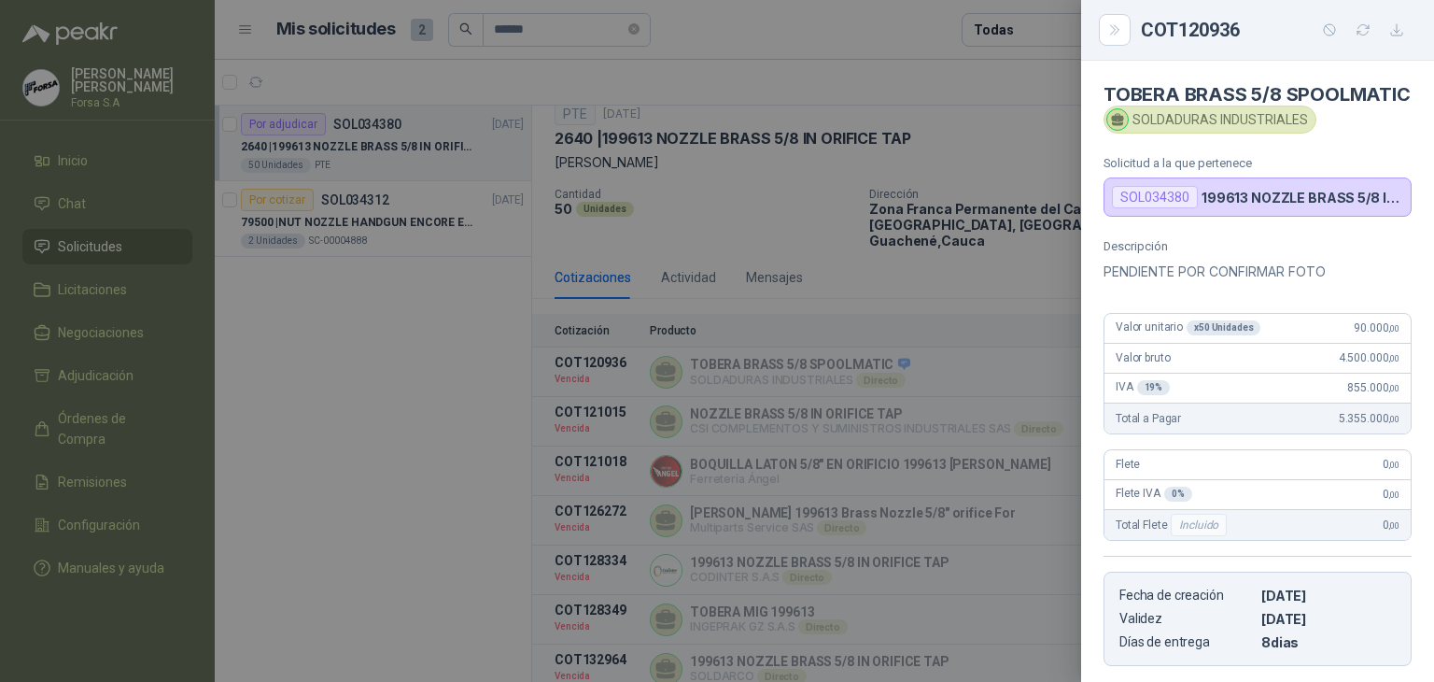
click at [744, 195] on div at bounding box center [717, 341] width 1434 height 682
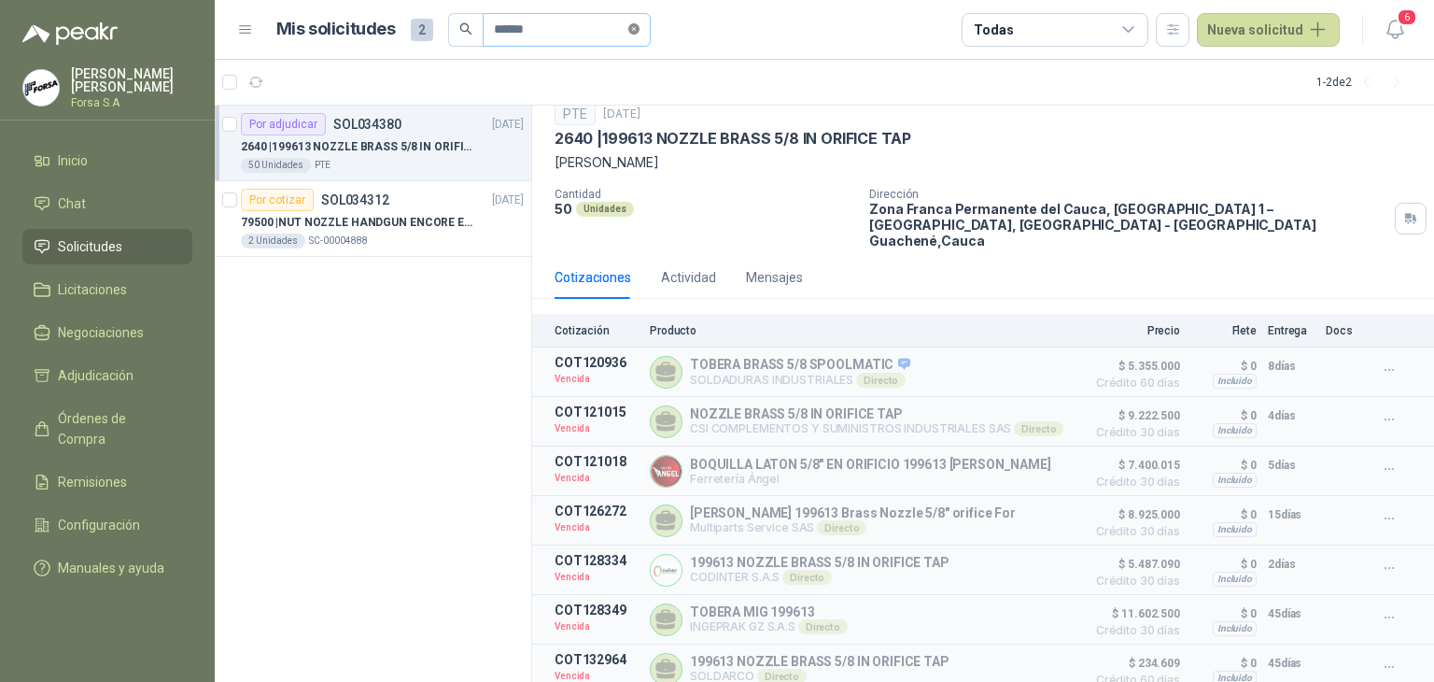
click at [640, 26] on icon "close-circle" at bounding box center [634, 28] width 11 height 11
paste input "**********"
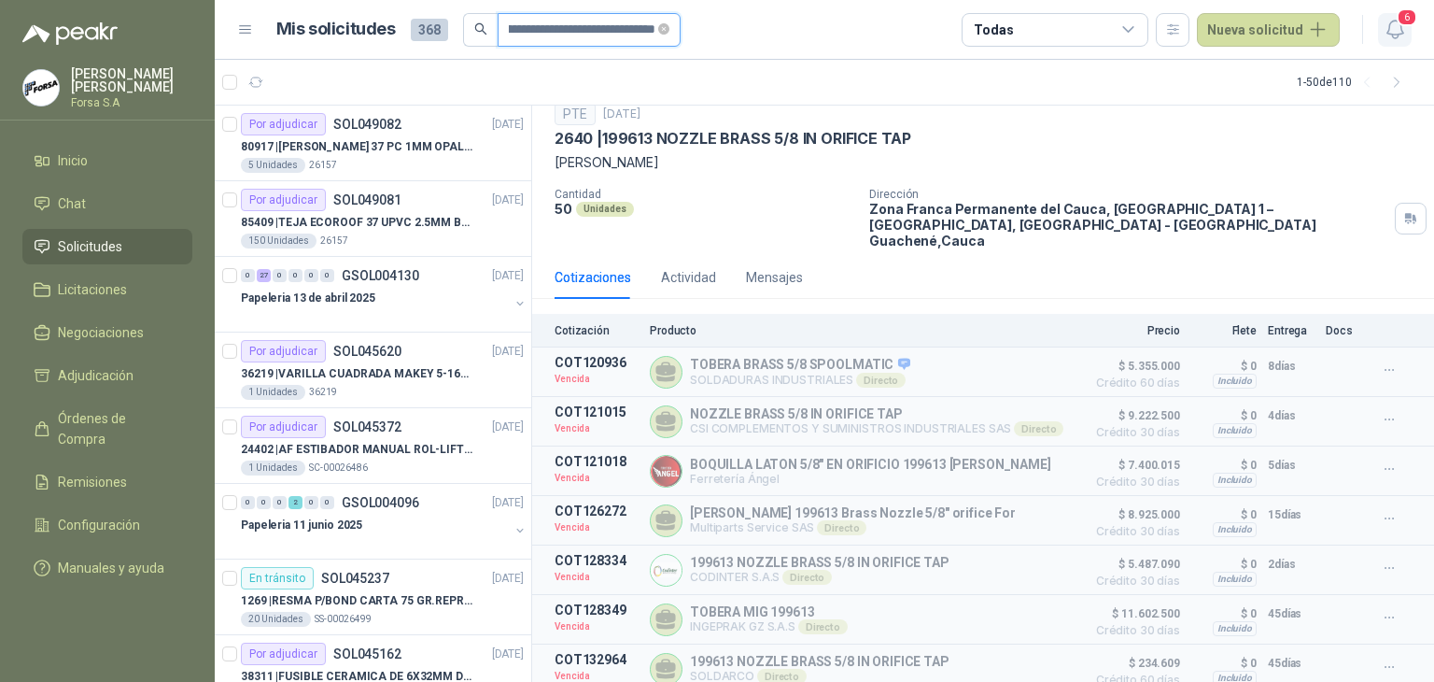
drag, startPoint x: 558, startPoint y: 31, endPoint x: 1409, endPoint y: 9, distance: 851.0
click at [844, 64] on main "**********" at bounding box center [825, 341] width 1220 height 682
type input "**********"
